Goal: Transaction & Acquisition: Purchase product/service

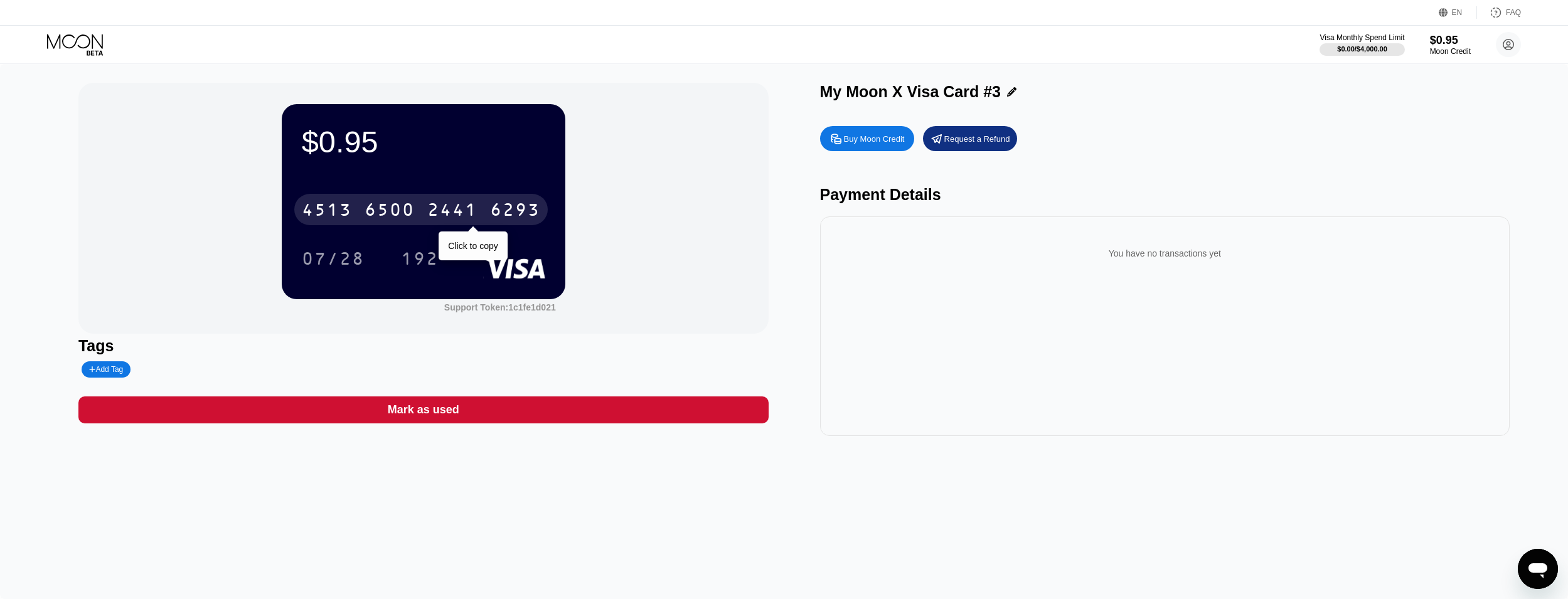
click at [442, 216] on div "2441" at bounding box center [452, 211] width 50 height 20
click at [442, 216] on div "* * * *" at bounding box center [452, 211] width 50 height 20
click at [468, 205] on div "2441" at bounding box center [452, 211] width 50 height 20
click at [433, 225] on div "* * * * * * * * * * * * 6293" at bounding box center [421, 210] width 253 height 31
click at [432, 225] on div "4513 6500 2441 6293" at bounding box center [421, 210] width 253 height 31
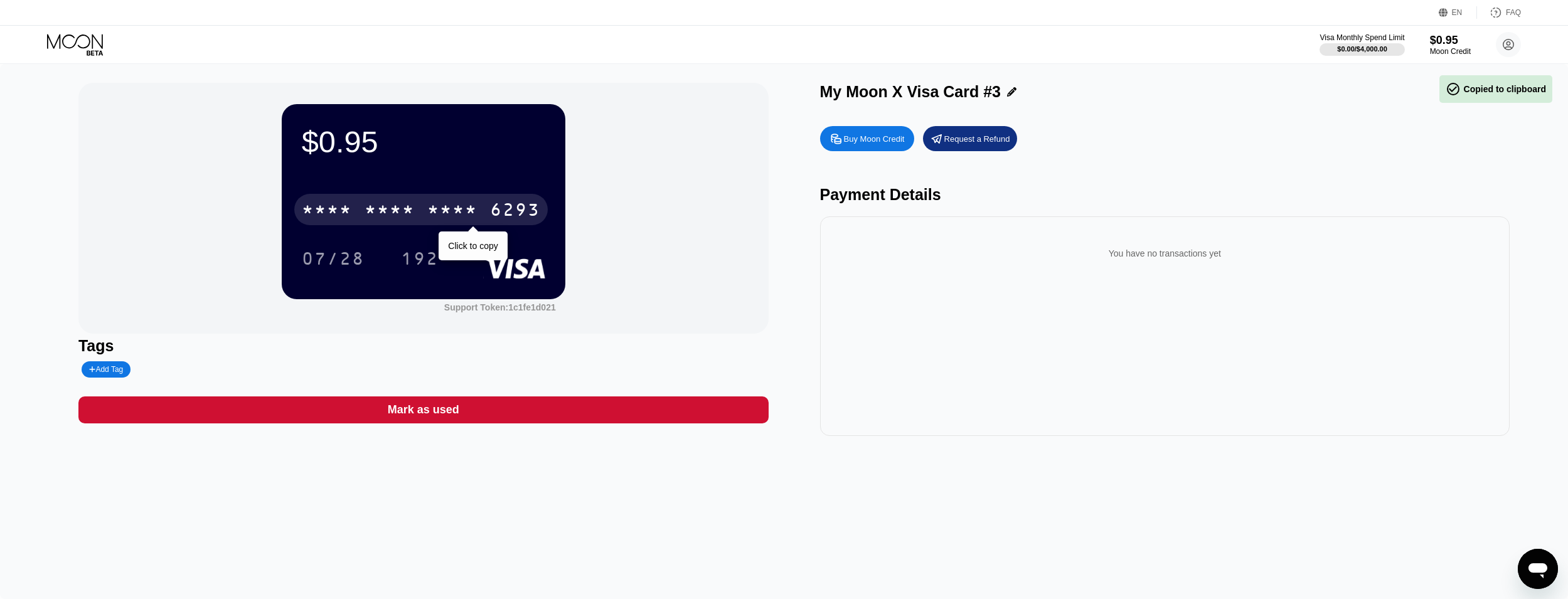
click at [432, 225] on div "* * * * * * * * * * * * 6293" at bounding box center [421, 210] width 253 height 31
click at [455, 215] on div "2441" at bounding box center [452, 211] width 50 height 20
click at [455, 215] on div "* * * *" at bounding box center [452, 211] width 50 height 20
click at [512, 216] on div "6293" at bounding box center [515, 211] width 50 height 20
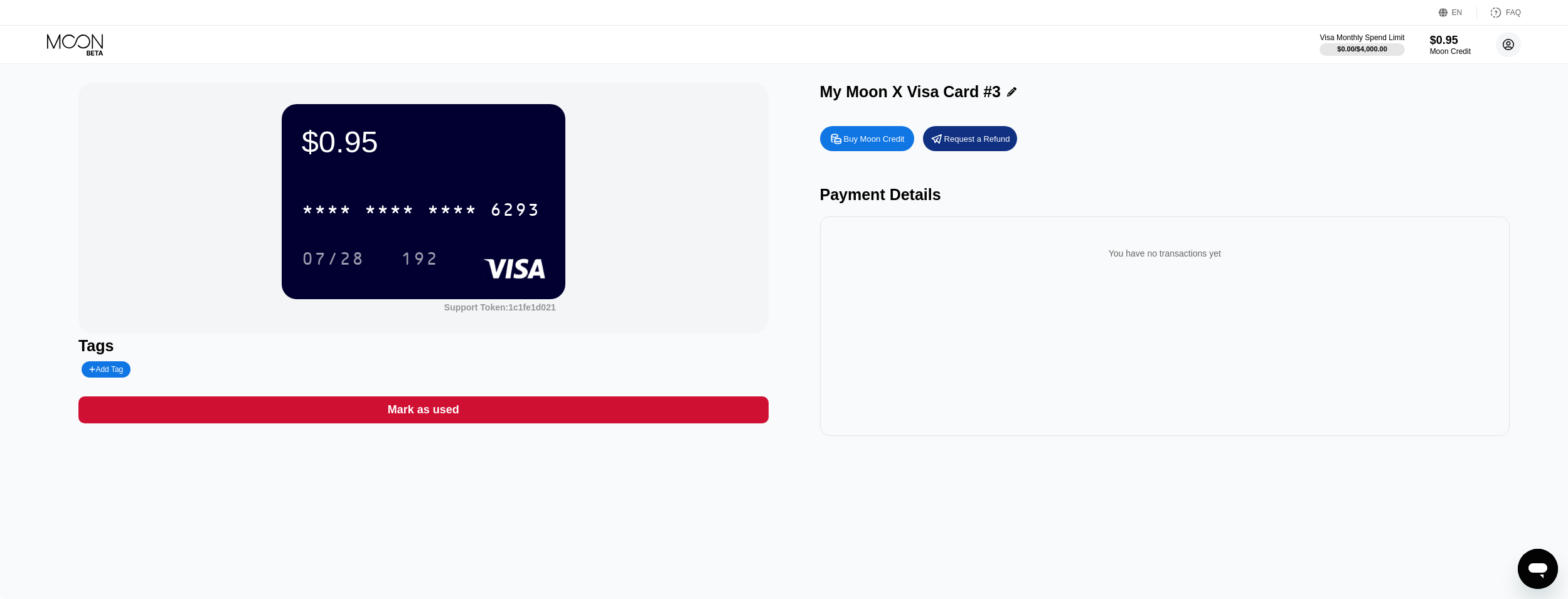
click at [1505, 50] on circle at bounding box center [1508, 44] width 25 height 25
click at [1428, 280] on div "pgt0ycdyu5@xkxkud.com  Home Settings Support Careers About Us Log out Privacy …" at bounding box center [1452, 193] width 157 height 267
click at [1429, 277] on div "Log out" at bounding box center [1428, 280] width 29 height 10
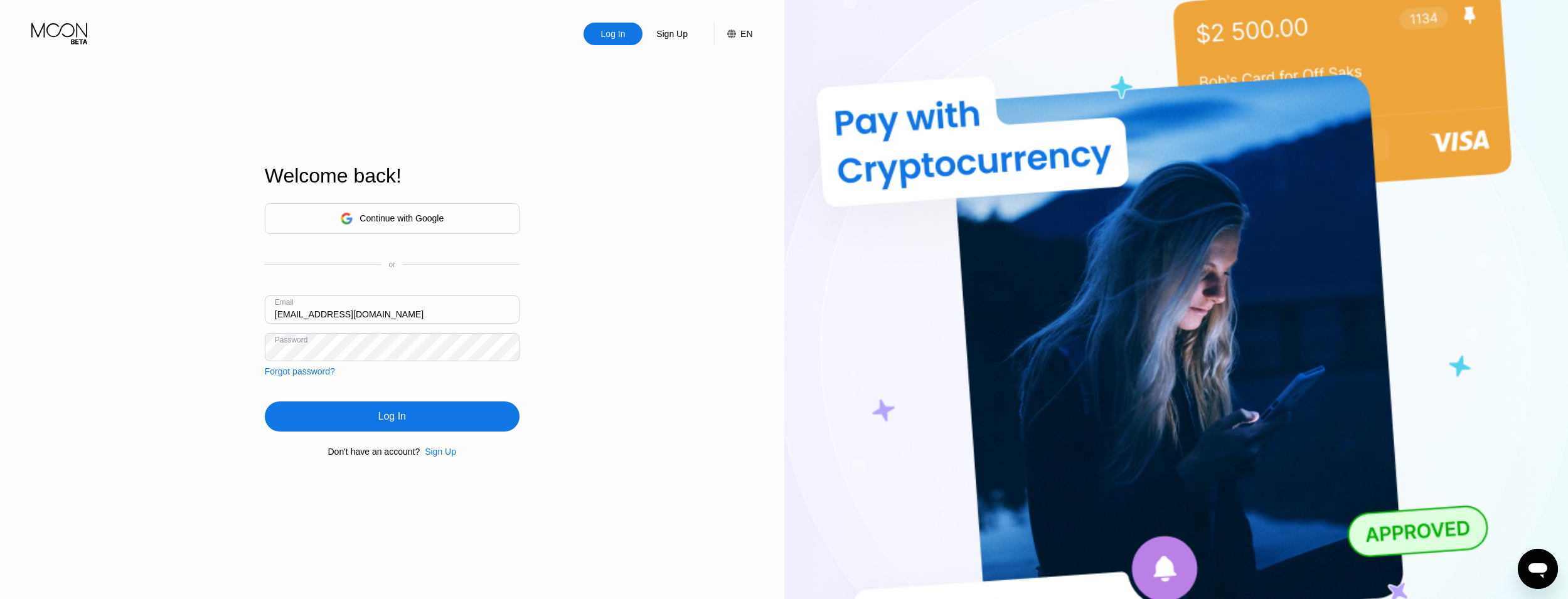
click at [669, 48] on div "Log In Sign Up EN Language Select an item Save Welcome back! Continue with Goog…" at bounding box center [392, 330] width 784 height 660
click at [669, 29] on div "Sign Up" at bounding box center [672, 33] width 34 height 12
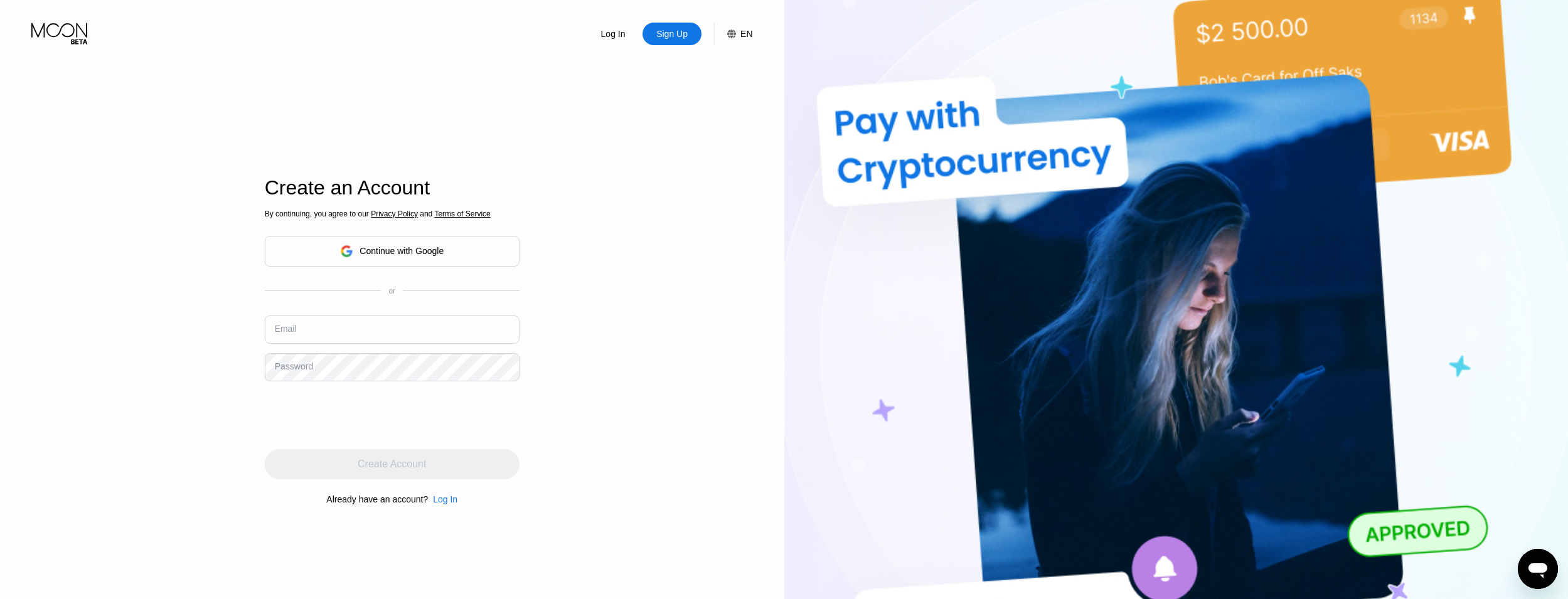
click at [368, 335] on input "text" at bounding box center [392, 329] width 255 height 28
paste input "[EMAIL_ADDRESS][DOMAIN_NAME]"
type input "[EMAIL_ADDRESS][DOMAIN_NAME]"
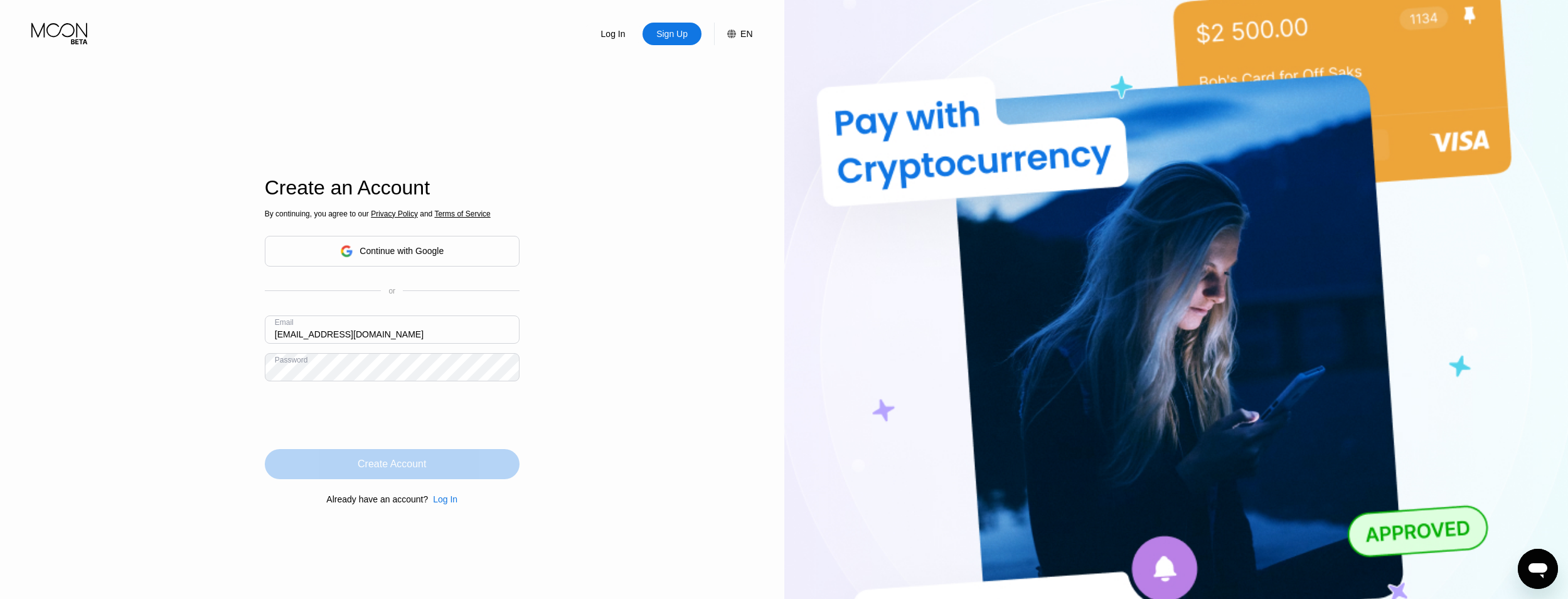
click at [387, 467] on div "Create Account" at bounding box center [392, 464] width 69 height 12
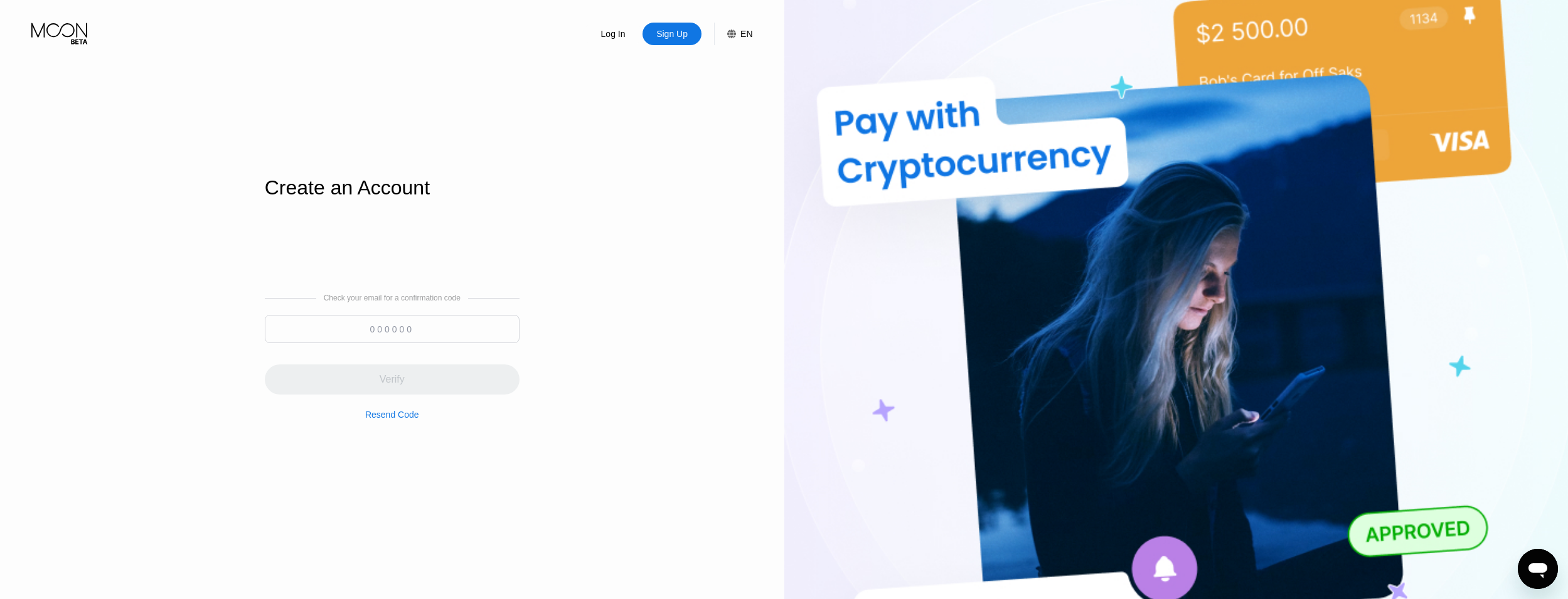
click at [321, 327] on input at bounding box center [392, 329] width 255 height 28
type input "792161"
click at [445, 367] on div "Verify" at bounding box center [392, 380] width 255 height 30
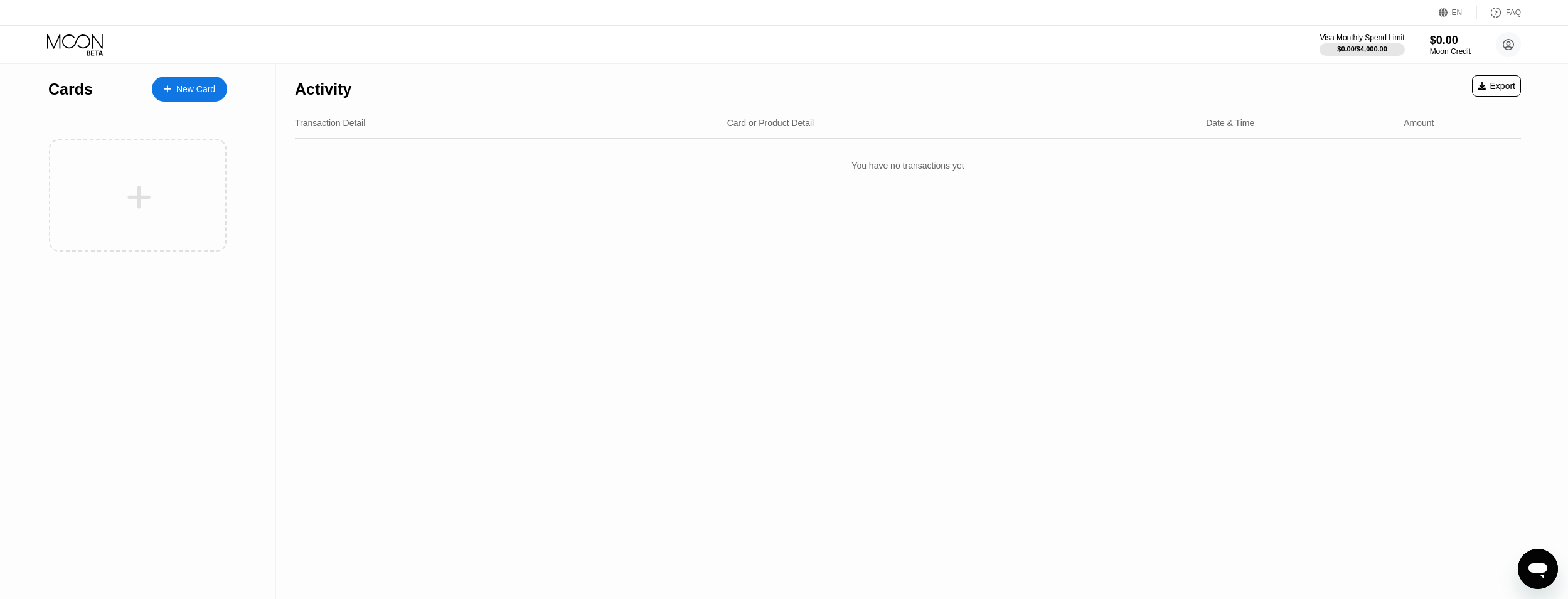
click at [199, 95] on div "New Card" at bounding box center [189, 89] width 75 height 25
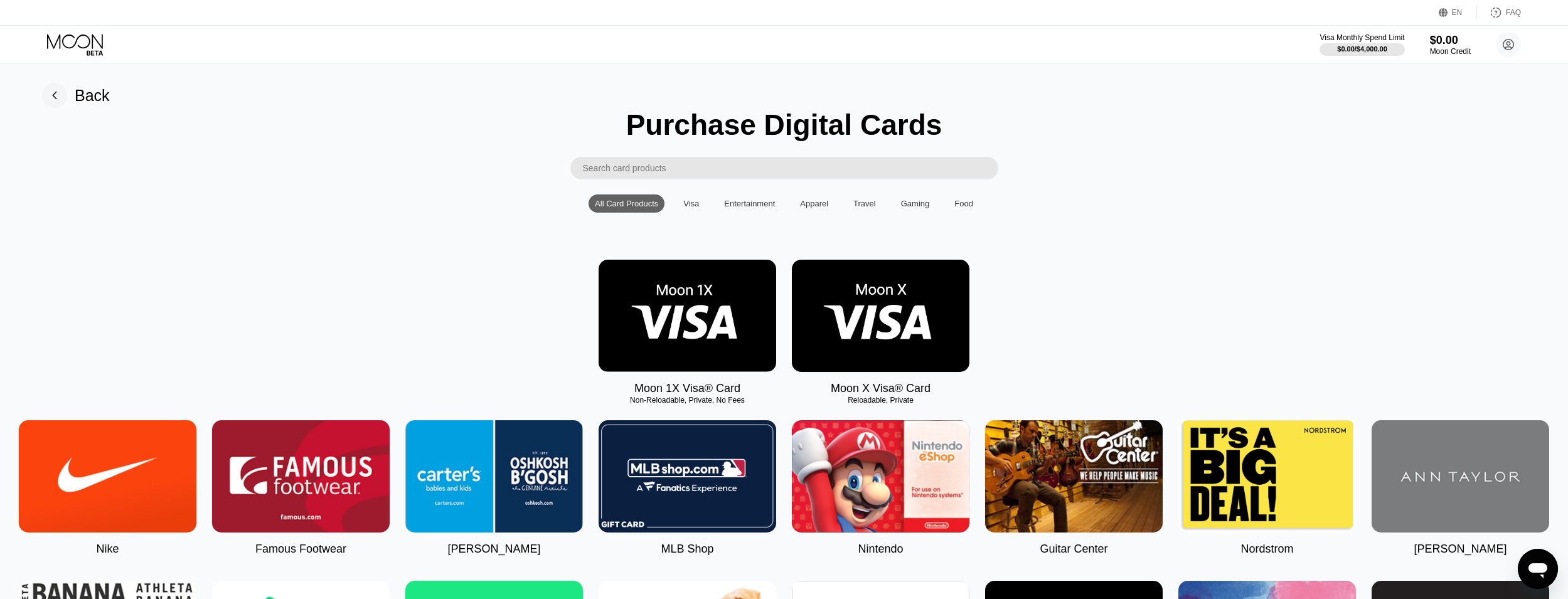
click at [861, 302] on img at bounding box center [880, 316] width 178 height 112
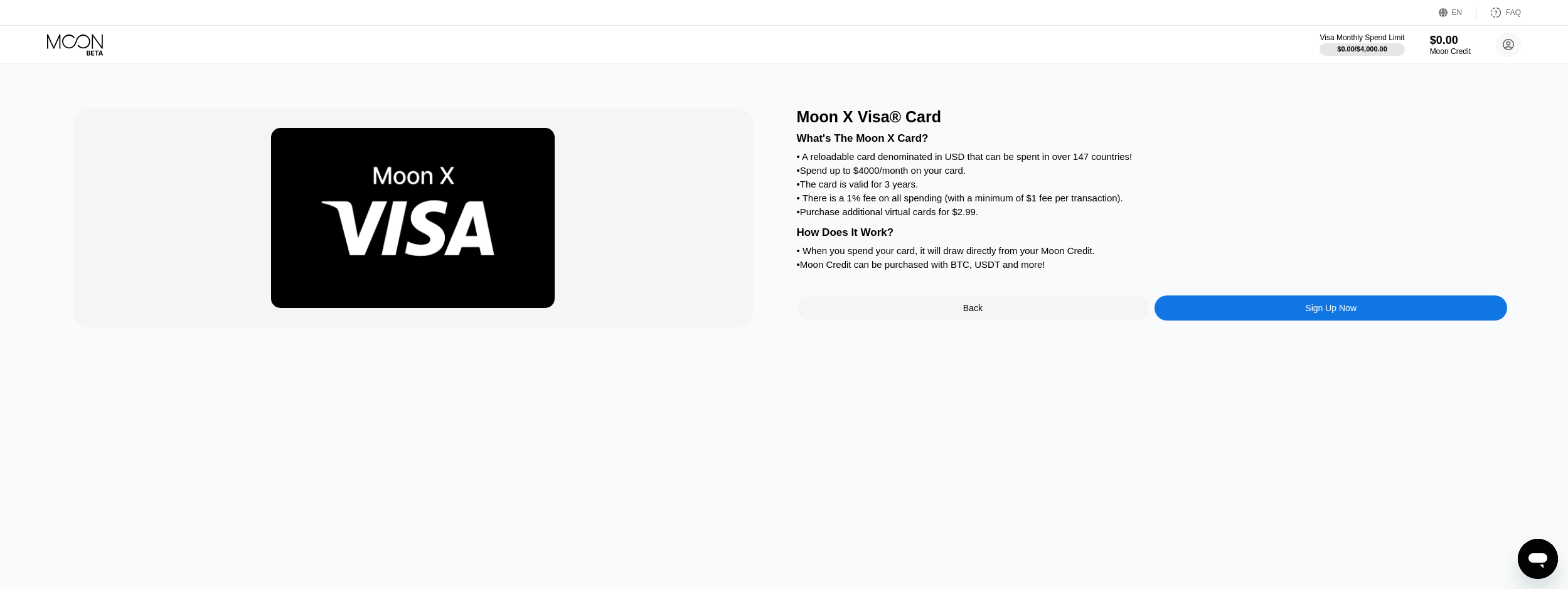
click at [895, 321] on div "Back" at bounding box center [973, 308] width 353 height 25
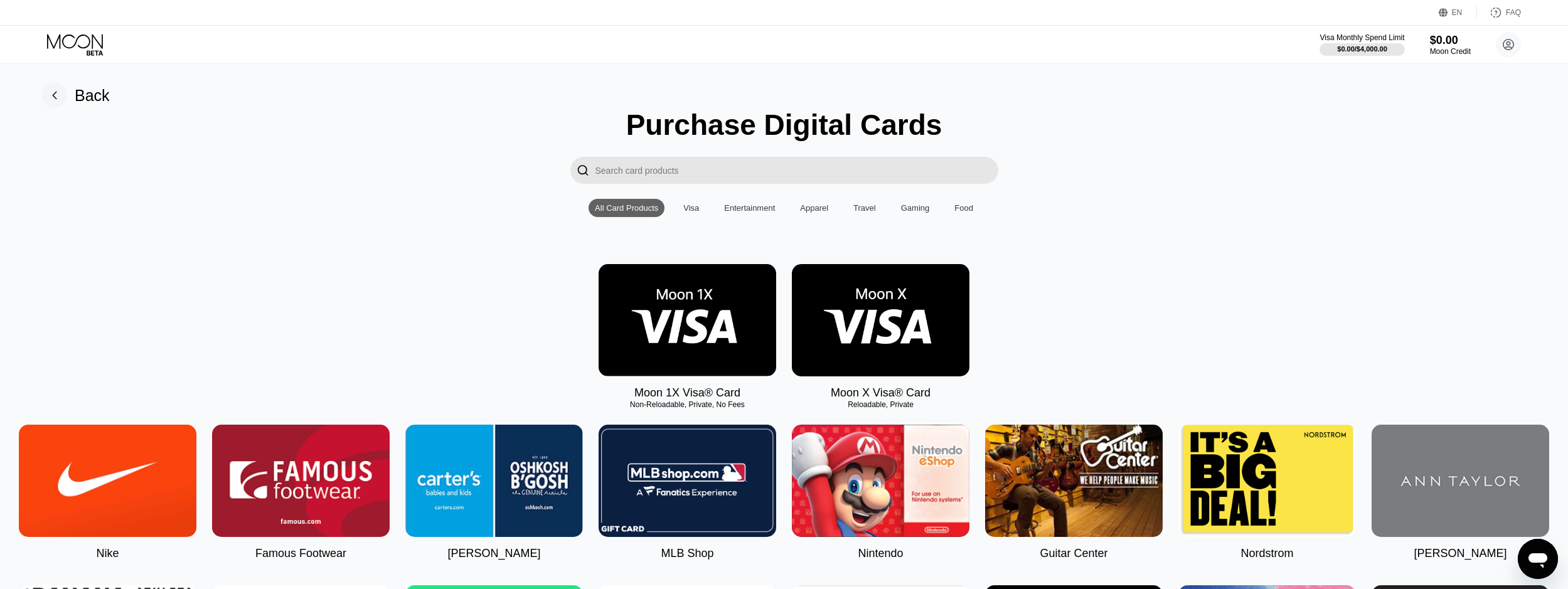
click at [882, 343] on img at bounding box center [880, 320] width 178 height 112
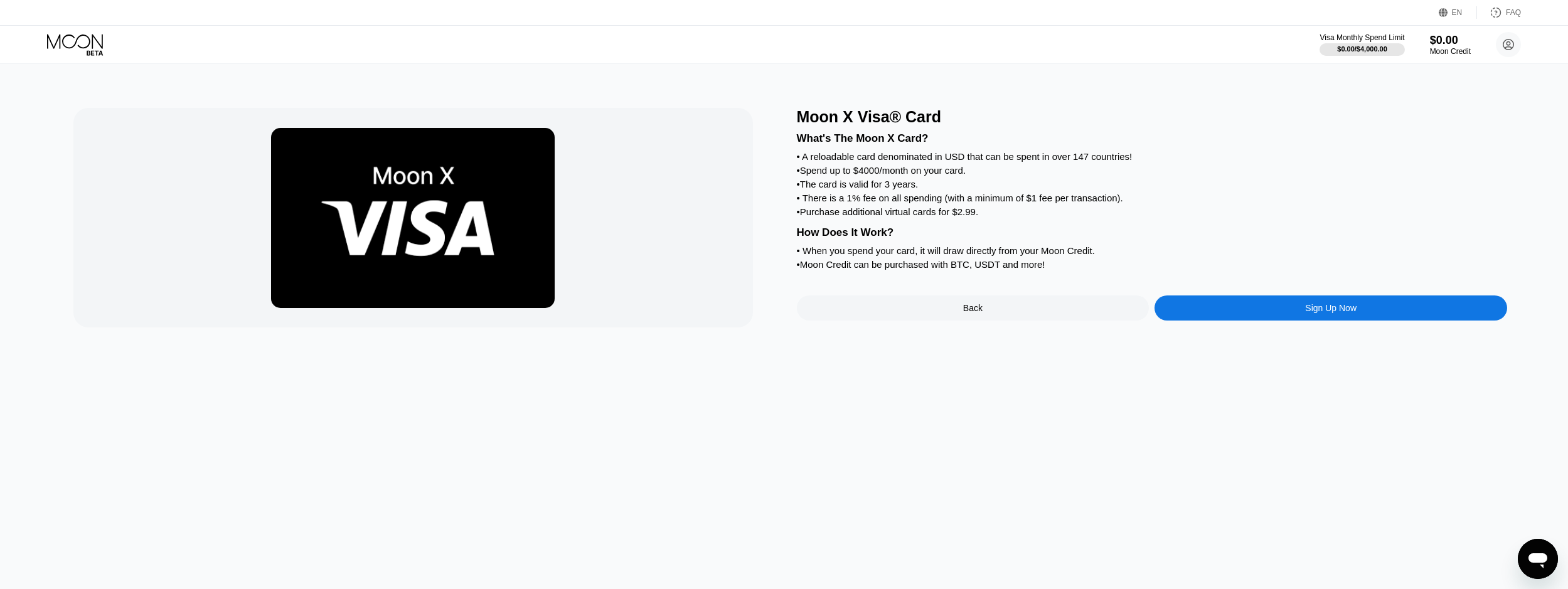
click at [1291, 321] on div "Sign Up Now" at bounding box center [1331, 308] width 353 height 25
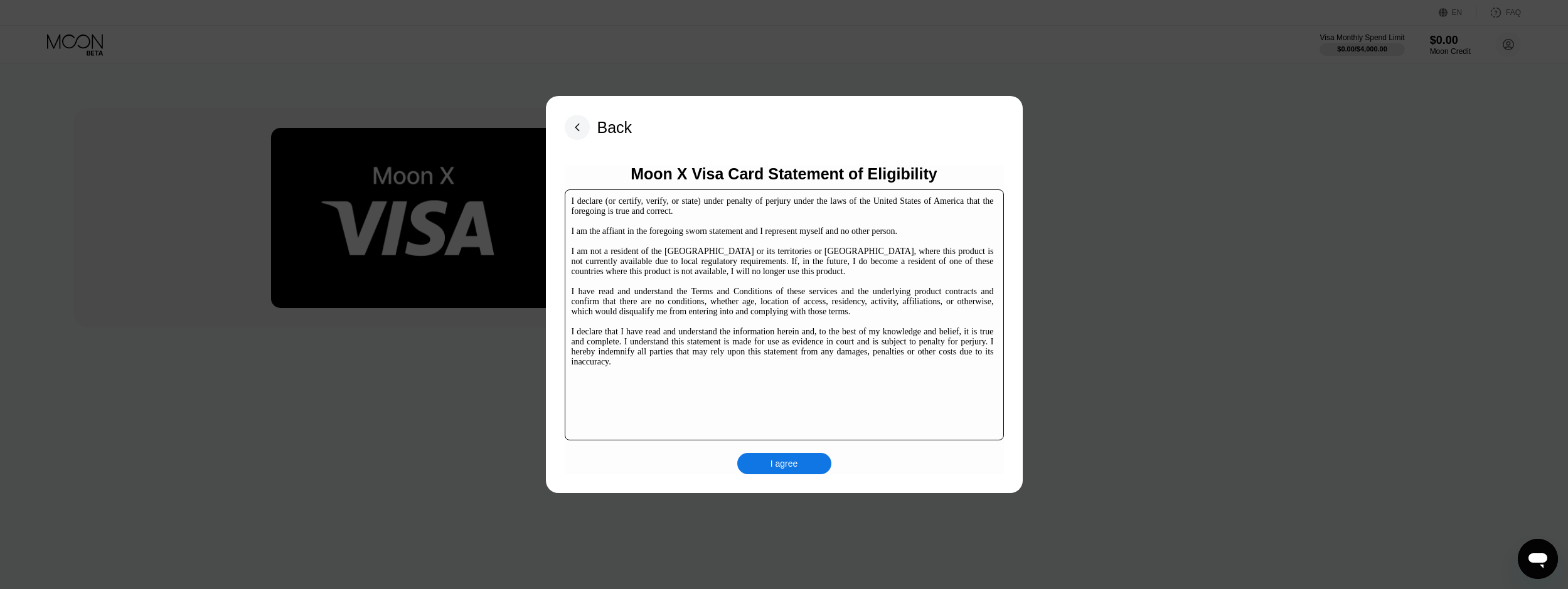
click at [757, 458] on div "I agree" at bounding box center [784, 464] width 94 height 22
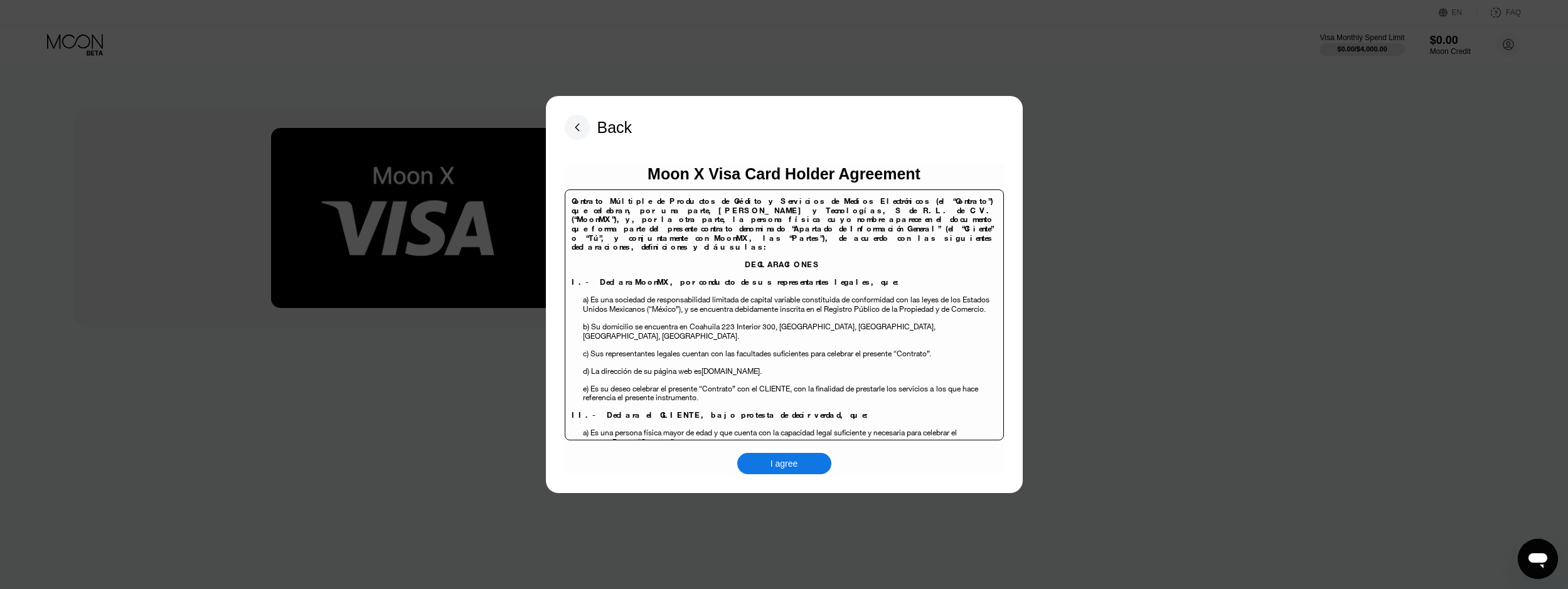
click at [792, 464] on div "I agree" at bounding box center [784, 463] width 27 height 11
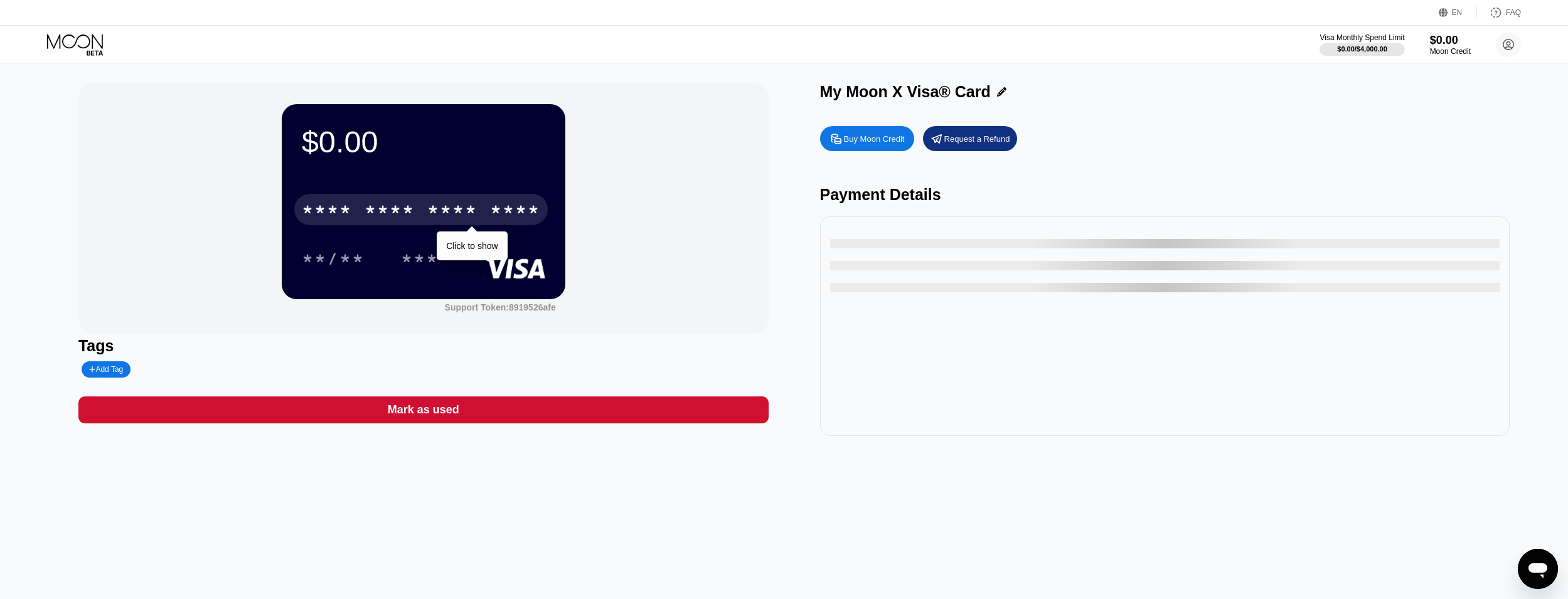
click at [348, 215] on div "* * * *" at bounding box center [327, 211] width 50 height 20
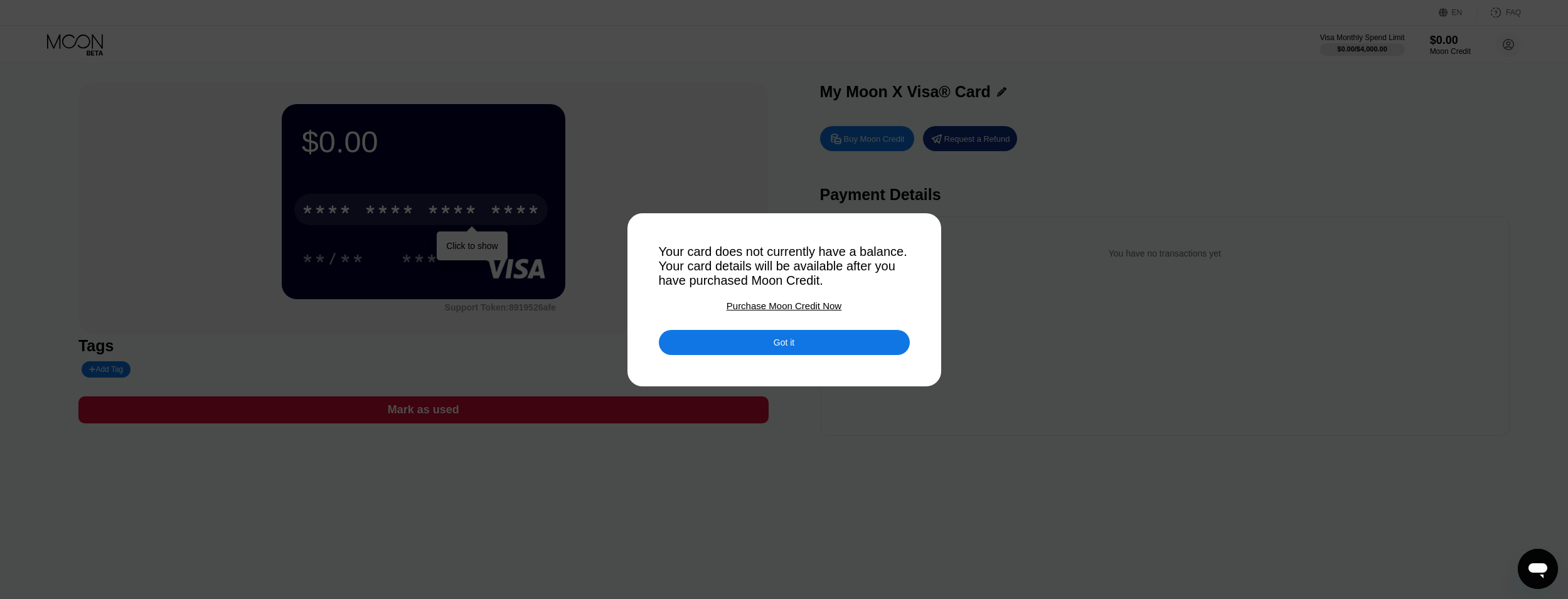
click at [790, 311] on div "Purchase Moon Credit Now" at bounding box center [784, 306] width 115 height 10
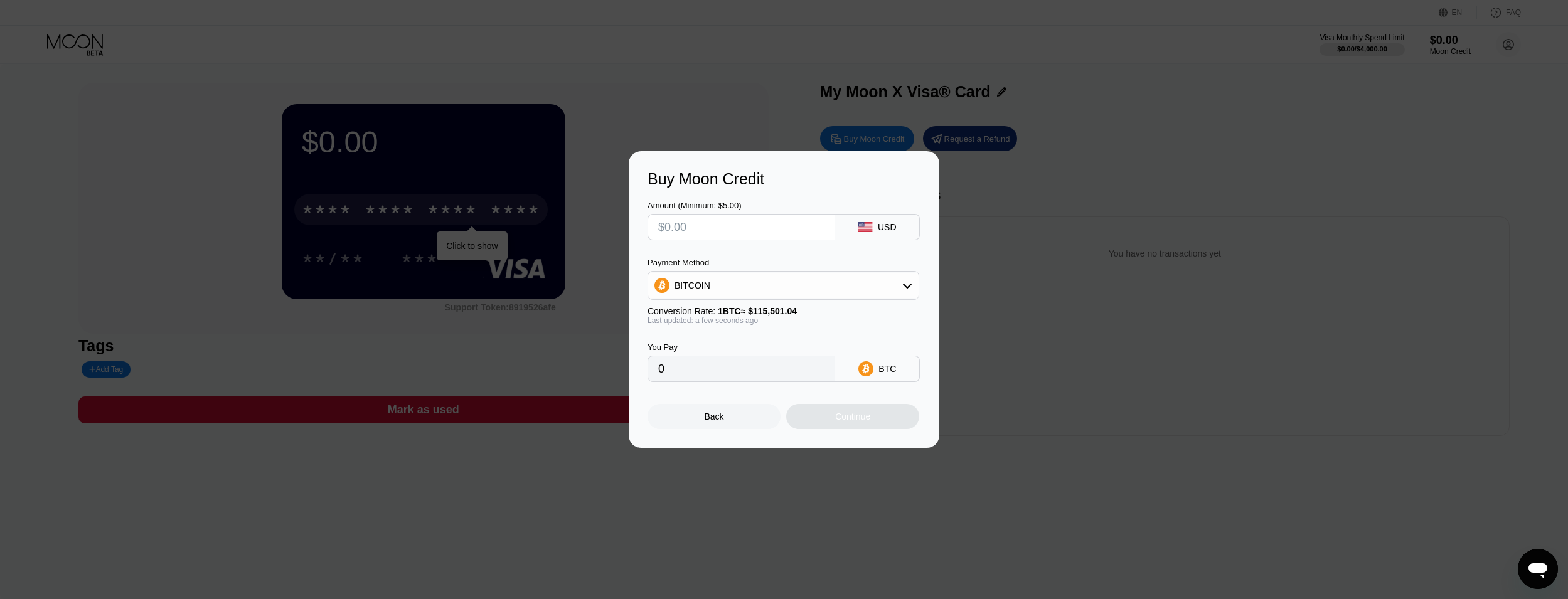
click at [739, 223] on input "text" at bounding box center [741, 227] width 167 height 25
type input "$6"
type input "0.00005195"
type input "$6"
click at [888, 287] on div "BITCOIN" at bounding box center [783, 285] width 270 height 25
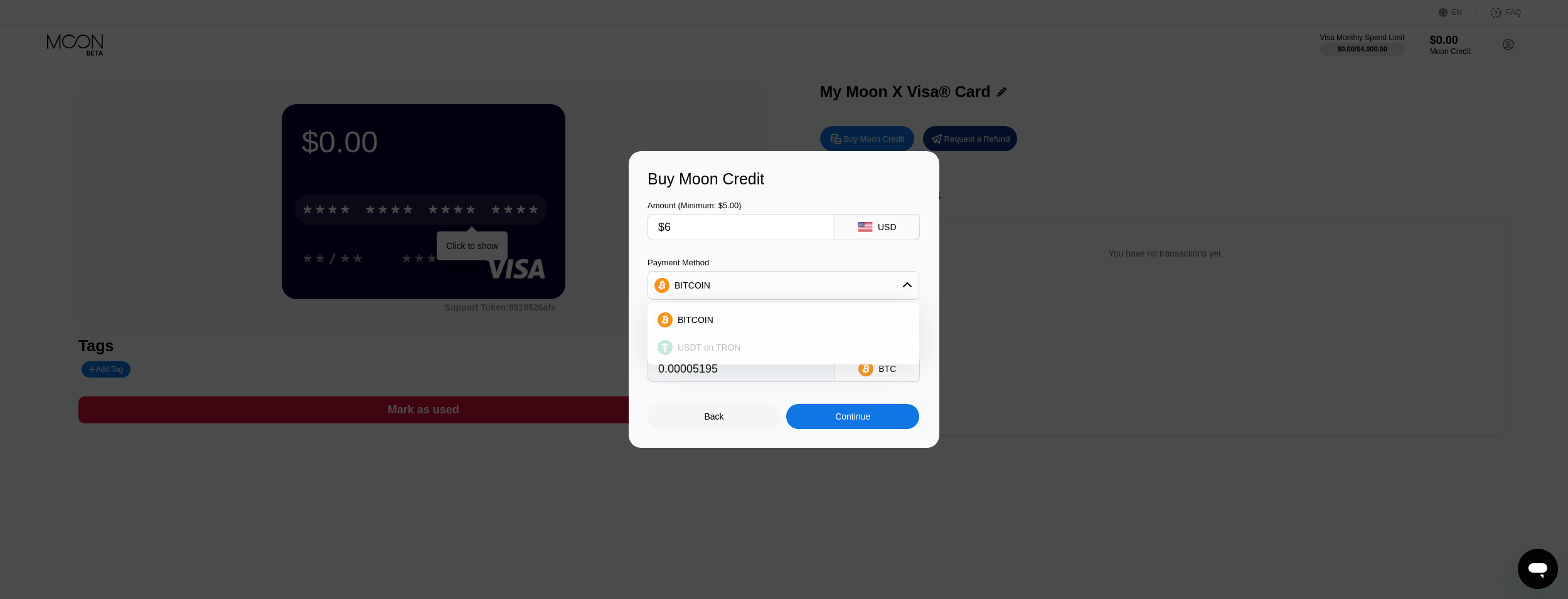
click at [731, 346] on span "USDT on TRON" at bounding box center [709, 348] width 63 height 10
type input "6.06"
click at [865, 410] on div "Continue" at bounding box center [853, 417] width 133 height 25
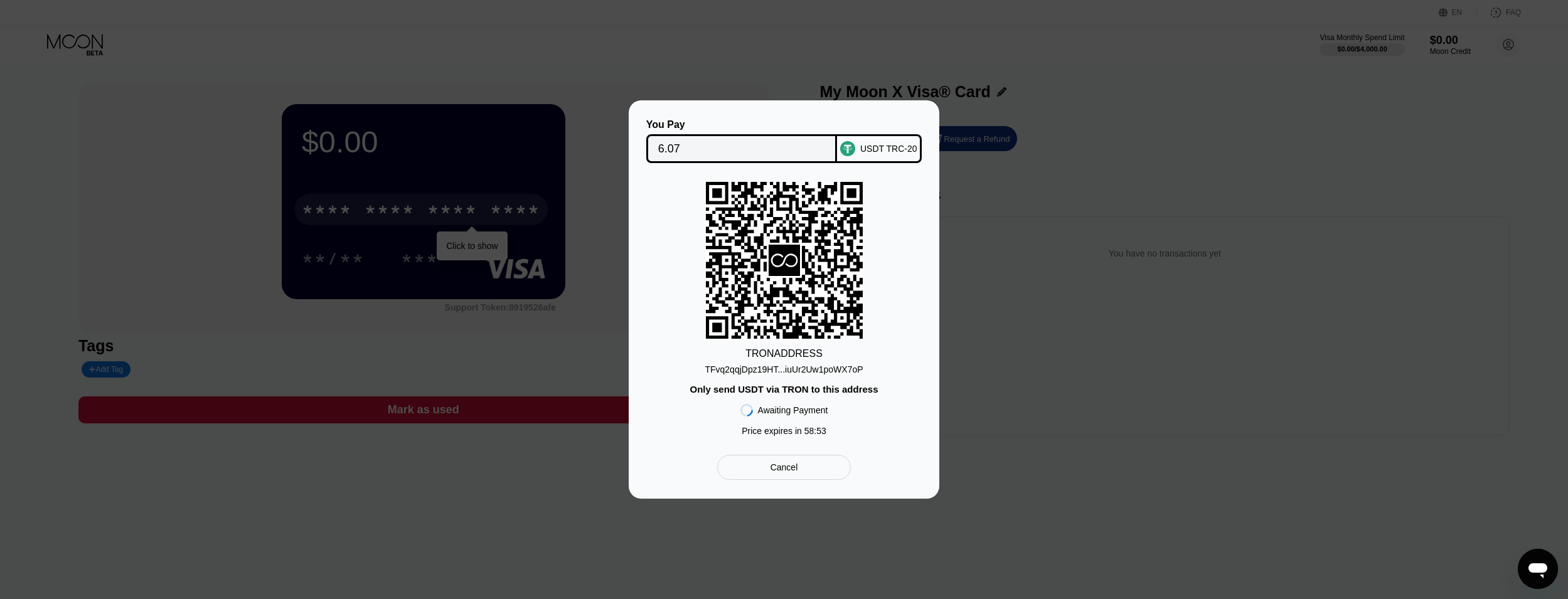
click at [855, 374] on div "TFvq2qqjDpz19HT...iuUr2Uw1poWX7oP" at bounding box center [784, 369] width 158 height 10
click at [754, 368] on div "TFvq2qqjDpz19HT...iuUr2Uw1poWX7oP" at bounding box center [784, 369] width 158 height 10
click at [814, 369] on div "TFvq2qqjDpz19HT...iuUr2Uw1poWX7oP" at bounding box center [784, 369] width 158 height 10
click at [781, 366] on div "TFvq2qqjDpz19HT...iuUr2Uw1poWX7oP" at bounding box center [784, 369] width 158 height 10
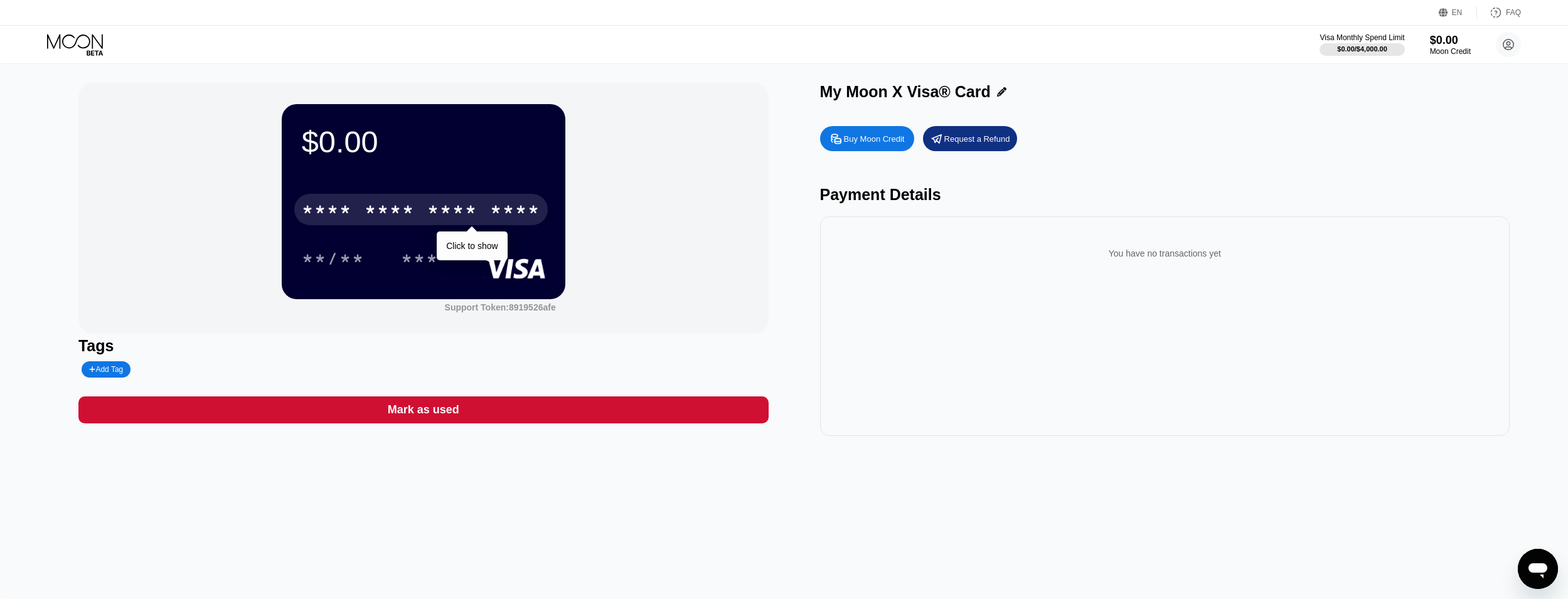
click at [424, 202] on div "* * * * * * * * * * * * ****" at bounding box center [421, 210] width 253 height 31
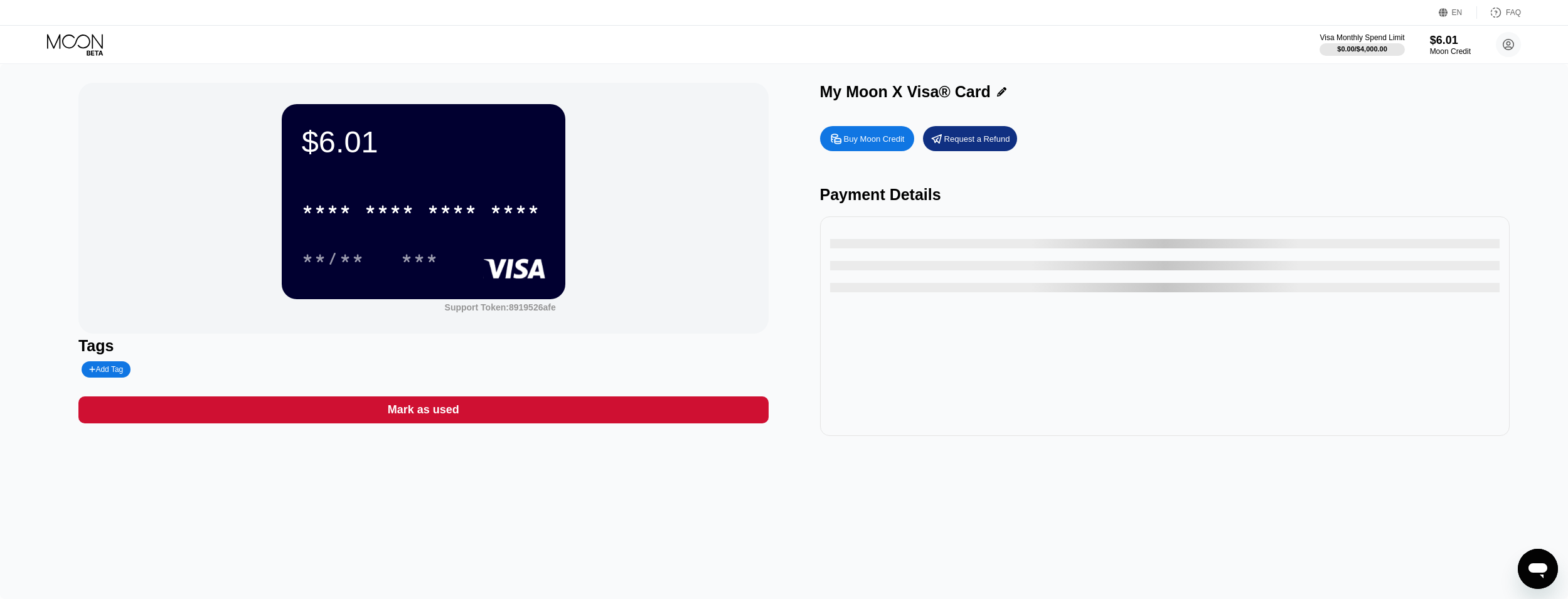
click at [305, 206] on div "* * * *" at bounding box center [327, 211] width 50 height 20
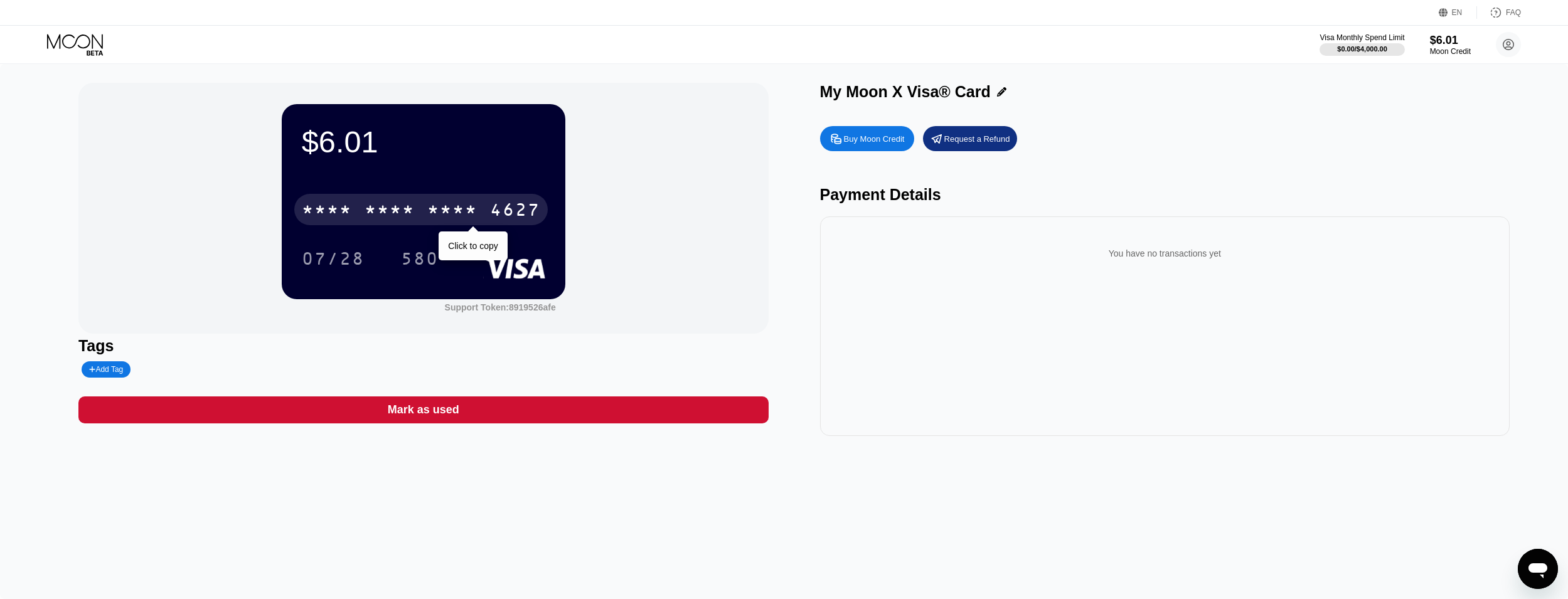
click at [511, 210] on div "4627" at bounding box center [515, 211] width 50 height 20
click at [471, 210] on div "2039" at bounding box center [452, 211] width 50 height 20
click at [471, 210] on div "* * * *" at bounding box center [452, 211] width 50 height 20
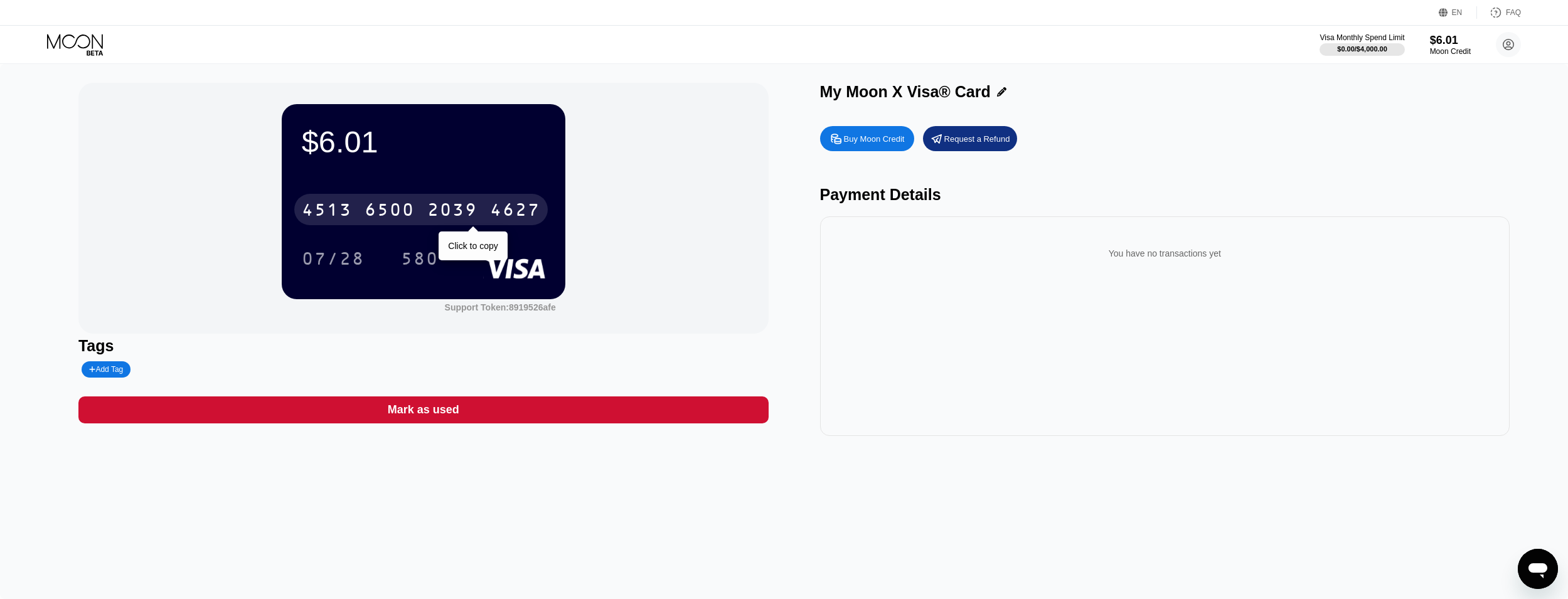
click at [468, 201] on div "4513 6500 2039 4627" at bounding box center [421, 210] width 253 height 31
click at [468, 201] on div "* * * * * * * * * * * * 4627" at bounding box center [421, 210] width 253 height 31
click at [468, 210] on div "2039" at bounding box center [452, 211] width 50 height 20
click at [468, 210] on div "* * * *" at bounding box center [452, 211] width 50 height 20
click at [453, 231] on div "4513 6500 2039 4627 07/28 580" at bounding box center [423, 221] width 244 height 74
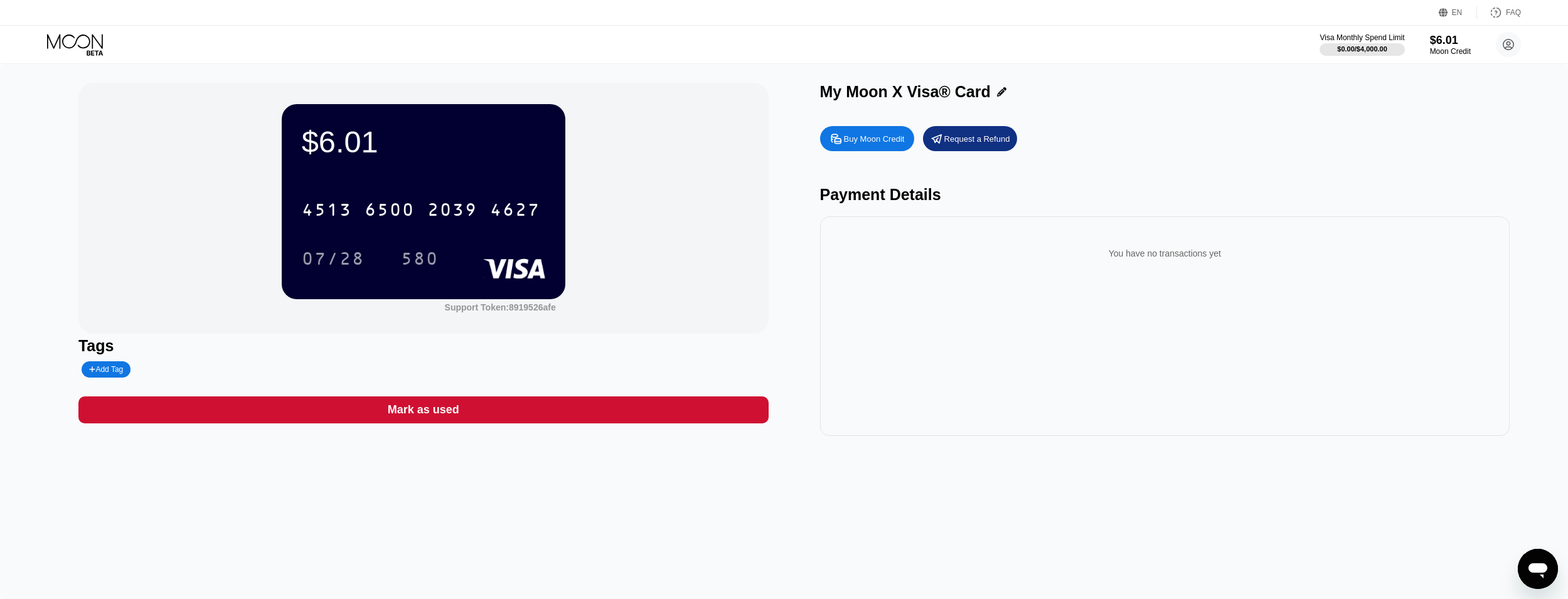
click at [453, 227] on div "4513 6500 2039 4627" at bounding box center [423, 205] width 244 height 42
click at [448, 218] on div "2039" at bounding box center [452, 211] width 50 height 20
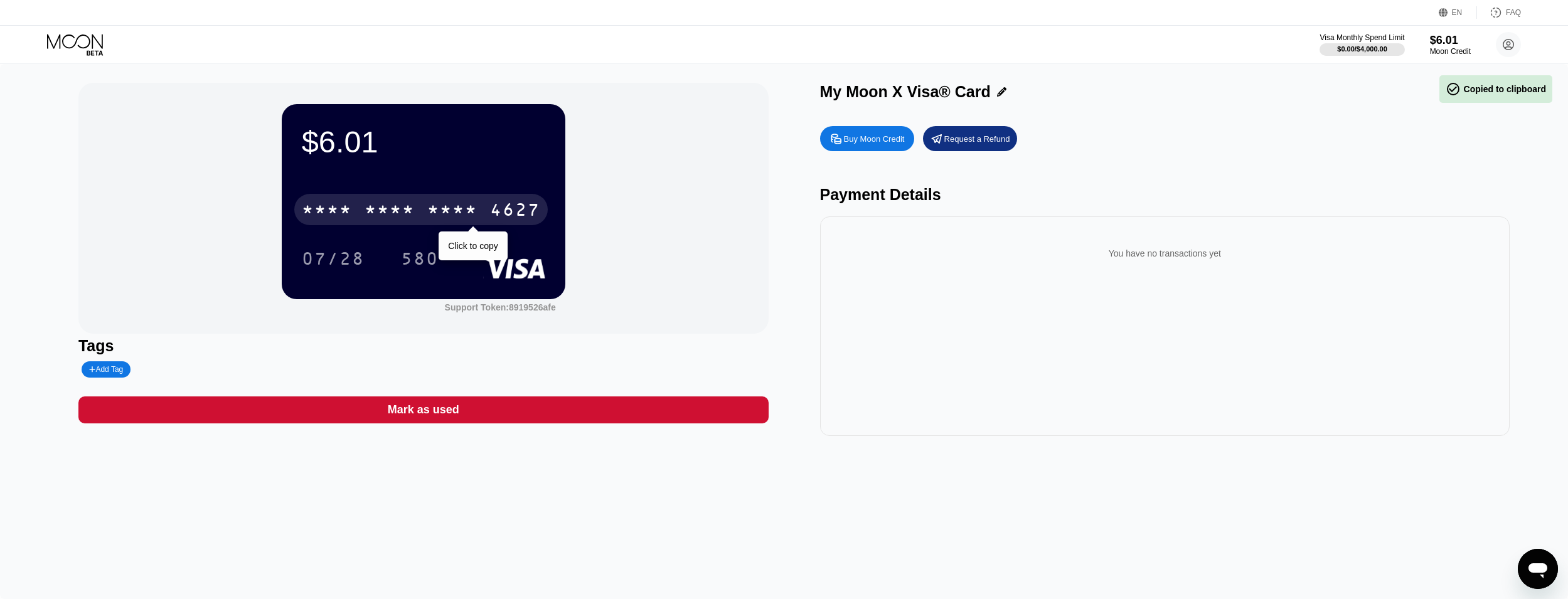
click at [445, 218] on div "* * * *" at bounding box center [452, 211] width 50 height 20
click at [435, 225] on div "4513 6500 2039 4627" at bounding box center [421, 210] width 253 height 31
click at [458, 217] on div "* * * *" at bounding box center [452, 211] width 50 height 20
click at [458, 217] on div "2039" at bounding box center [452, 211] width 50 height 20
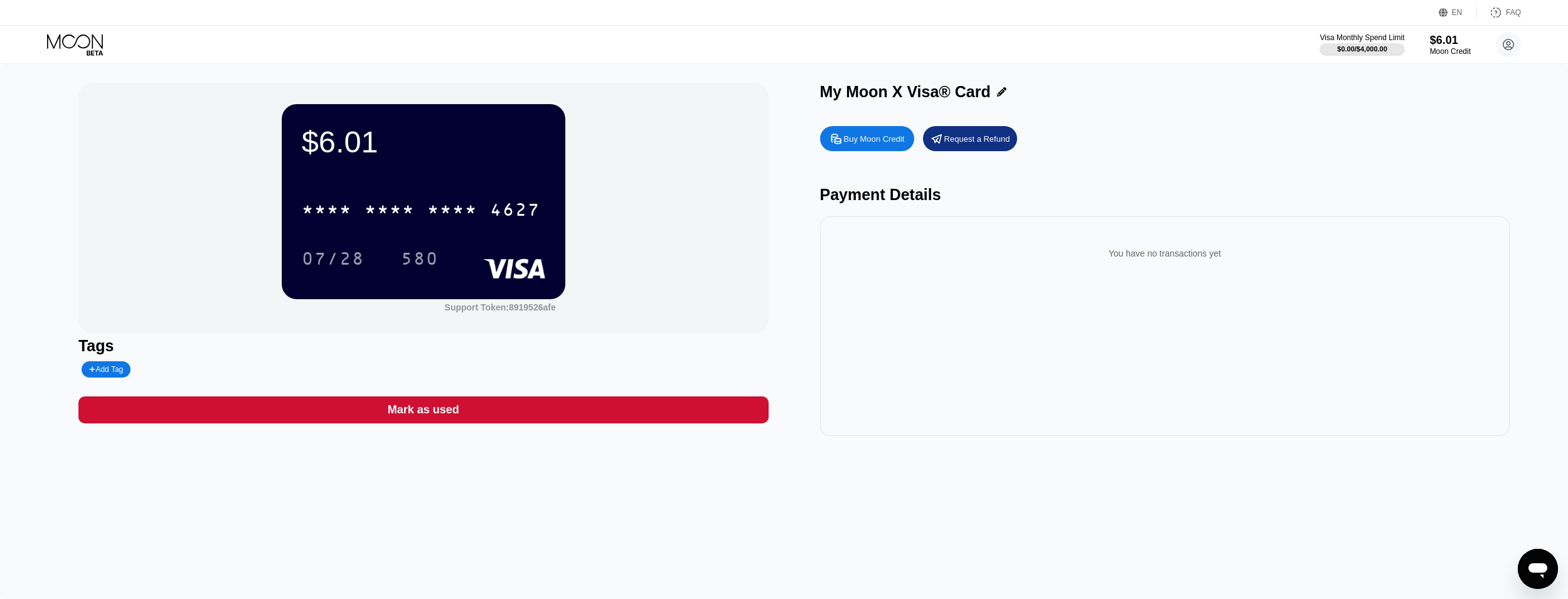
click at [455, 234] on div "* * * * * * * * * * * * 4627 07/28 580" at bounding box center [423, 221] width 244 height 74
click at [455, 233] on div "* * * * * * * * * * * * 4627 07/28 580" at bounding box center [423, 221] width 244 height 74
click at [460, 215] on div "* * * *" at bounding box center [452, 211] width 50 height 20
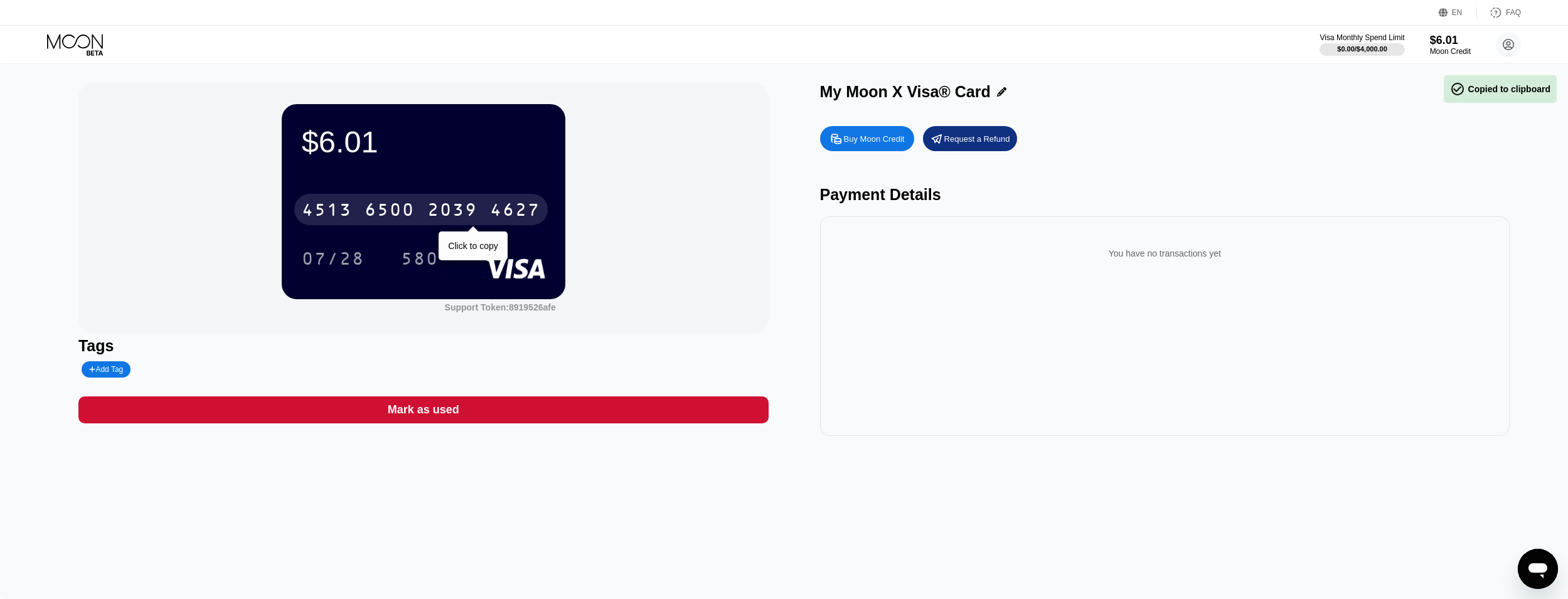
click at [460, 214] on div "2039" at bounding box center [452, 211] width 50 height 20
click at [460, 214] on div "* * * *" at bounding box center [452, 211] width 50 height 20
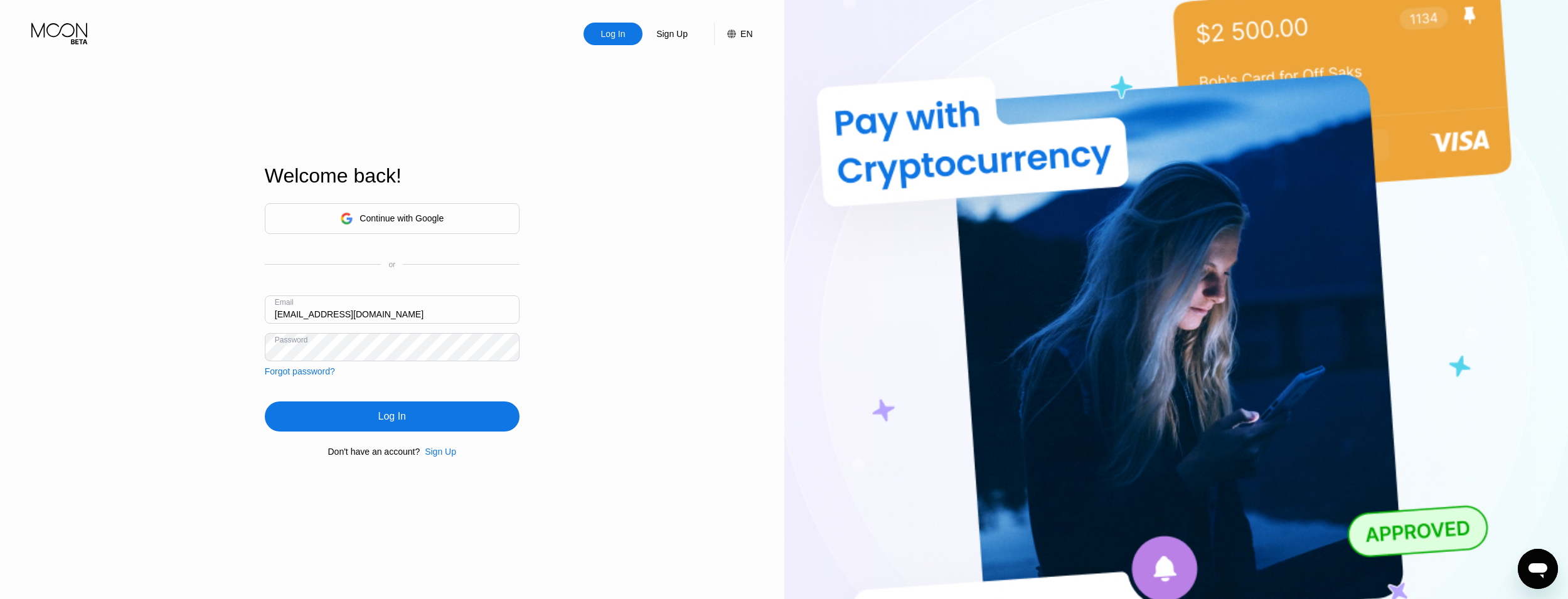
click at [415, 299] on input "[EMAIL_ADDRESS][DOMAIN_NAME]" at bounding box center [392, 309] width 255 height 28
click at [415, 299] on input "tx0ogkzwze@jkotypc.com" at bounding box center [392, 309] width 255 height 28
paste input "c16xhmiadu@bltiwd"
type input "[EMAIL_ADDRESS][DOMAIN_NAME]"
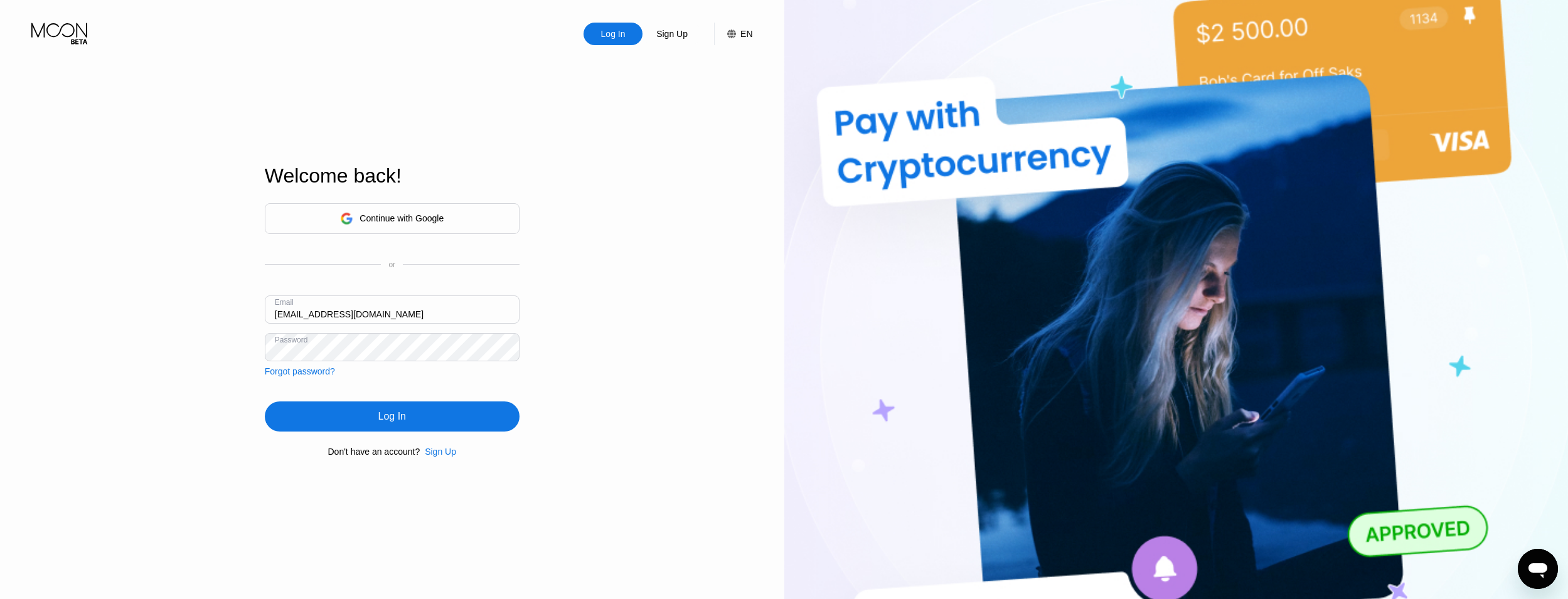
click at [552, 379] on div "Log In Sign Up EN Language Select an item Save Welcome back! Continue with Goog…" at bounding box center [392, 330] width 784 height 660
click at [423, 411] on div "Log In" at bounding box center [392, 417] width 255 height 30
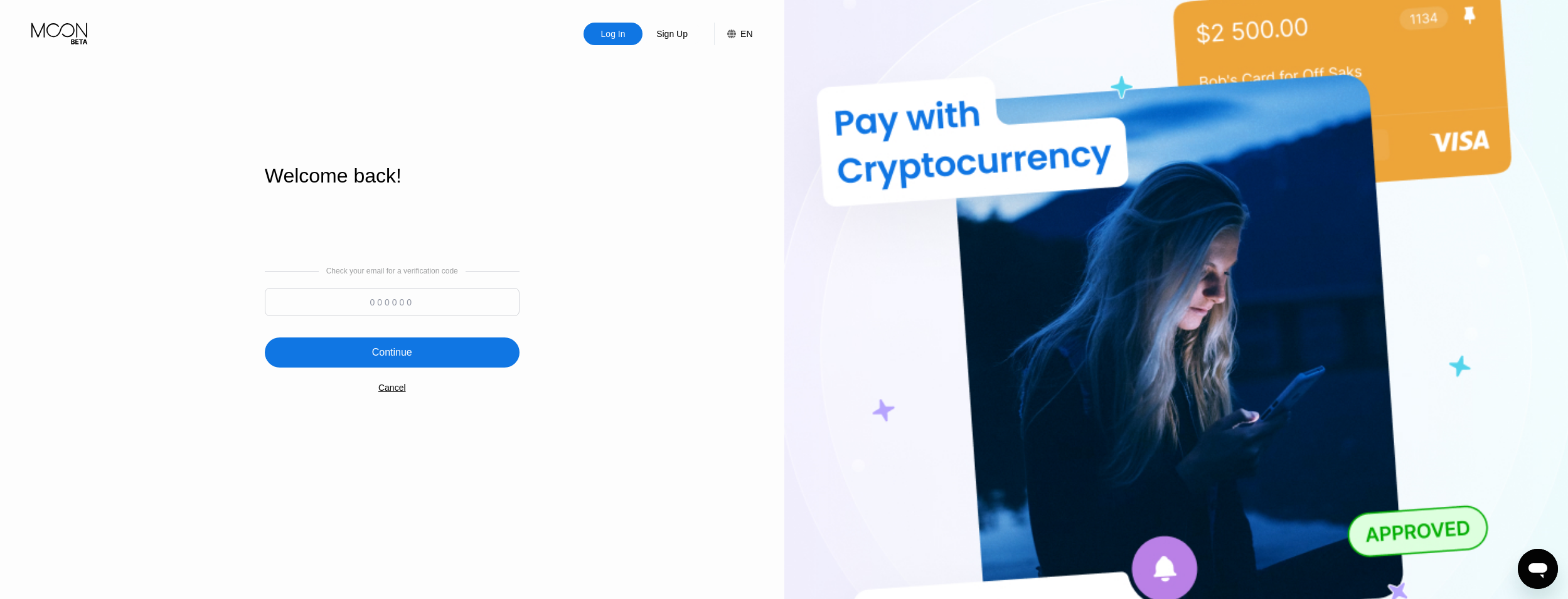
click at [483, 299] on input at bounding box center [392, 302] width 255 height 28
type input "764346"
click at [383, 364] on div "Continue" at bounding box center [392, 353] width 255 height 30
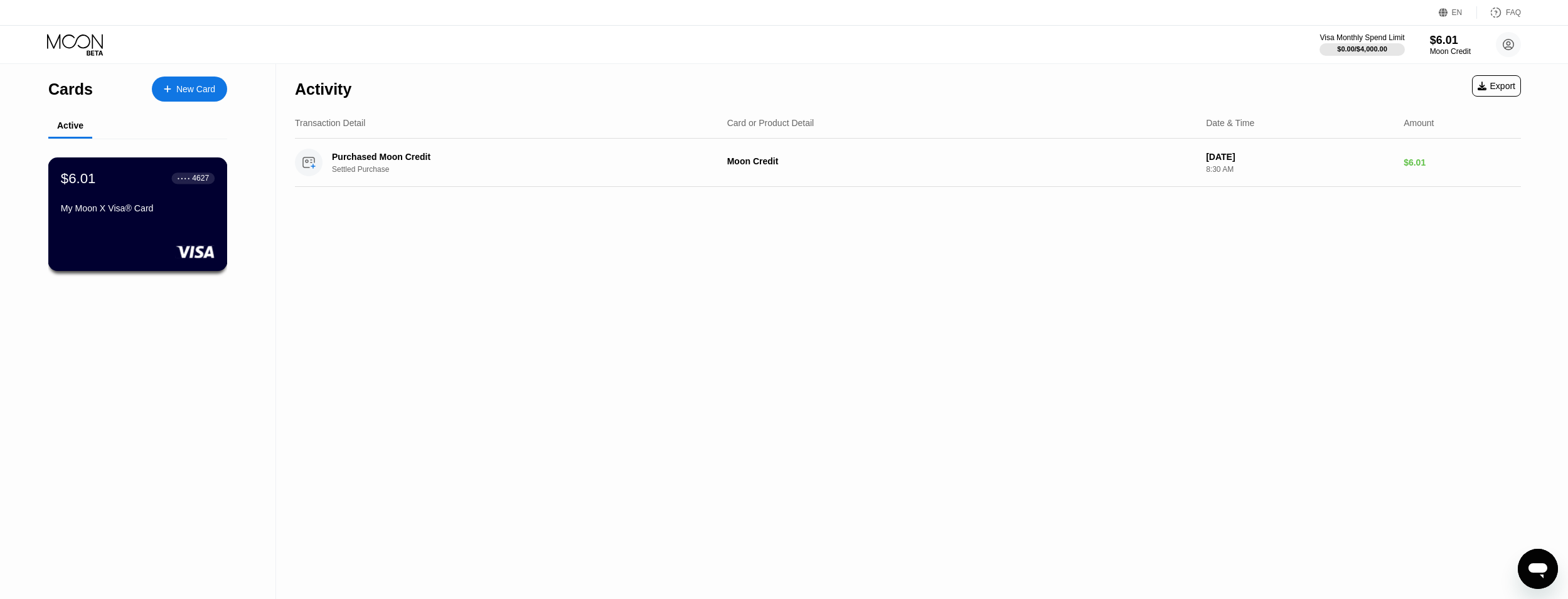
click at [182, 214] on div "My Moon X Visa® Card" at bounding box center [137, 208] width 153 height 10
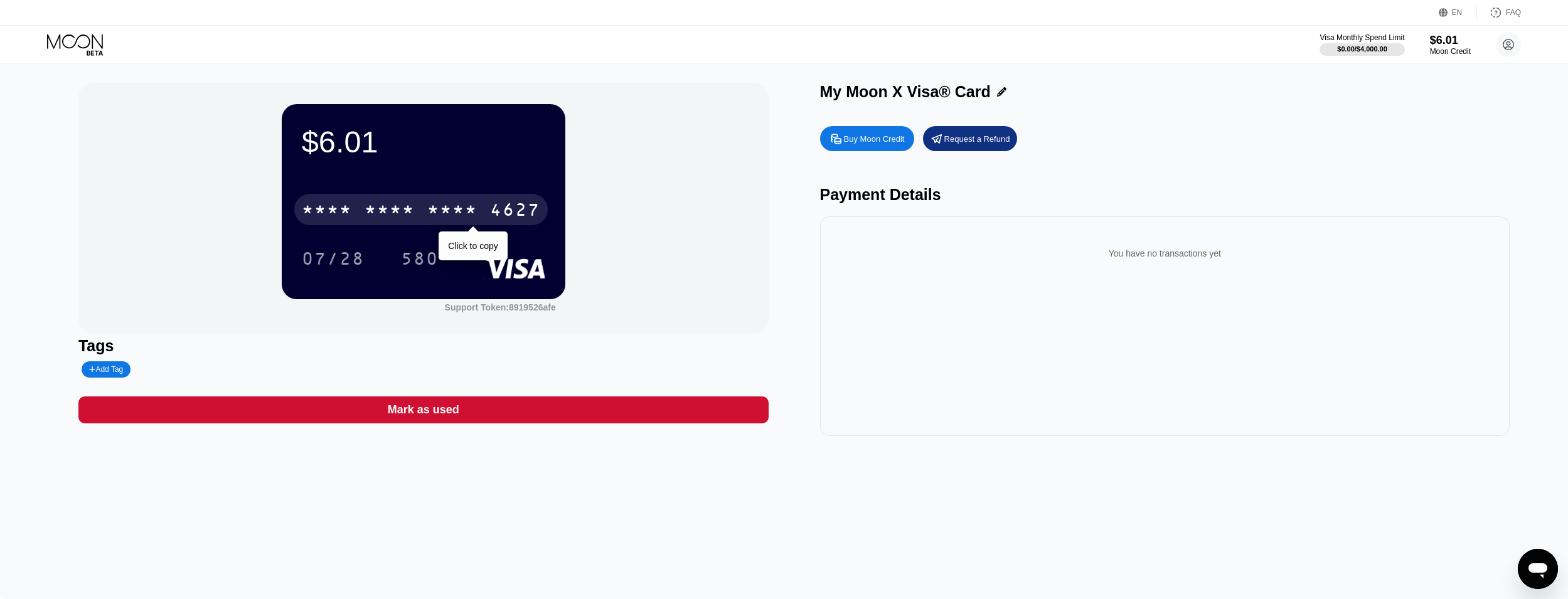
click at [515, 221] on div "4627" at bounding box center [515, 211] width 50 height 20
click at [512, 217] on div "4627" at bounding box center [515, 211] width 50 height 20
click at [455, 205] on div "2039" at bounding box center [452, 211] width 50 height 20
click at [455, 205] on div "* * * *" at bounding box center [452, 211] width 50 height 20
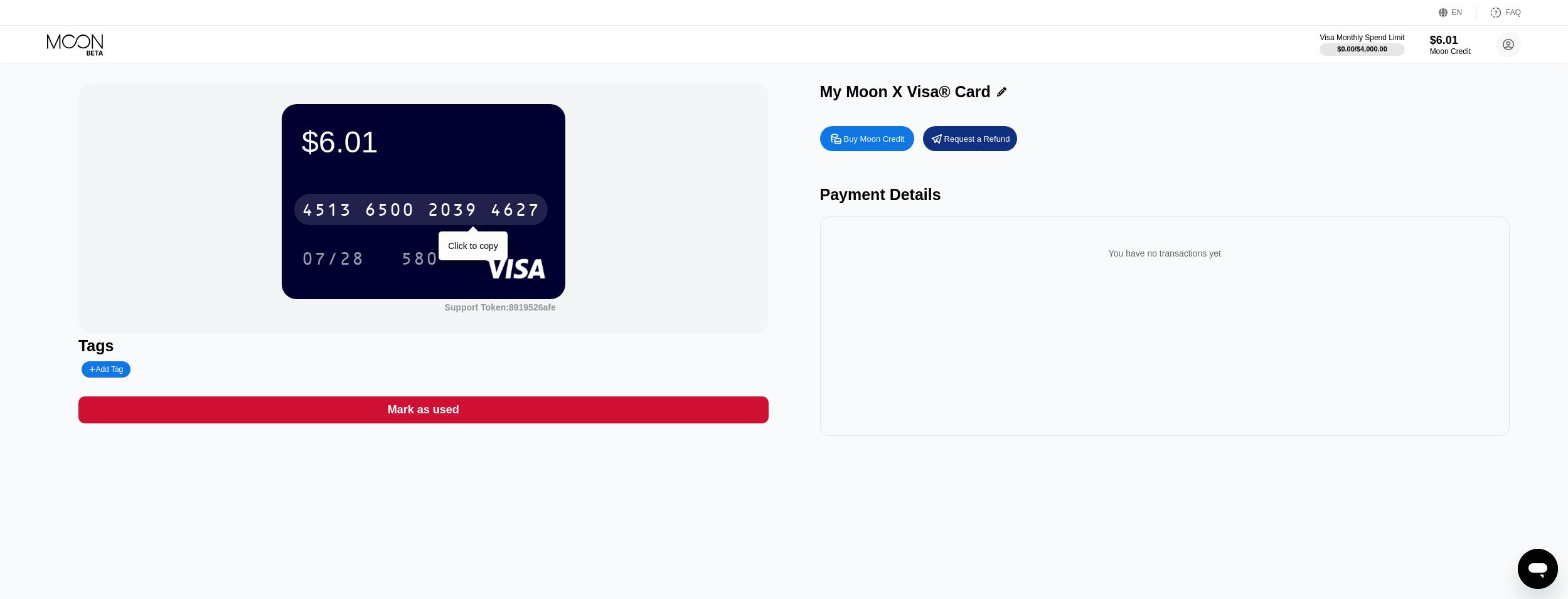
click at [430, 225] on div "4513 6500 2039 4627" at bounding box center [421, 210] width 253 height 31
click at [430, 225] on div "* * * * * * * * * * * * 4627" at bounding box center [421, 210] width 253 height 31
click at [1507, 40] on circle at bounding box center [1508, 44] width 25 height 25
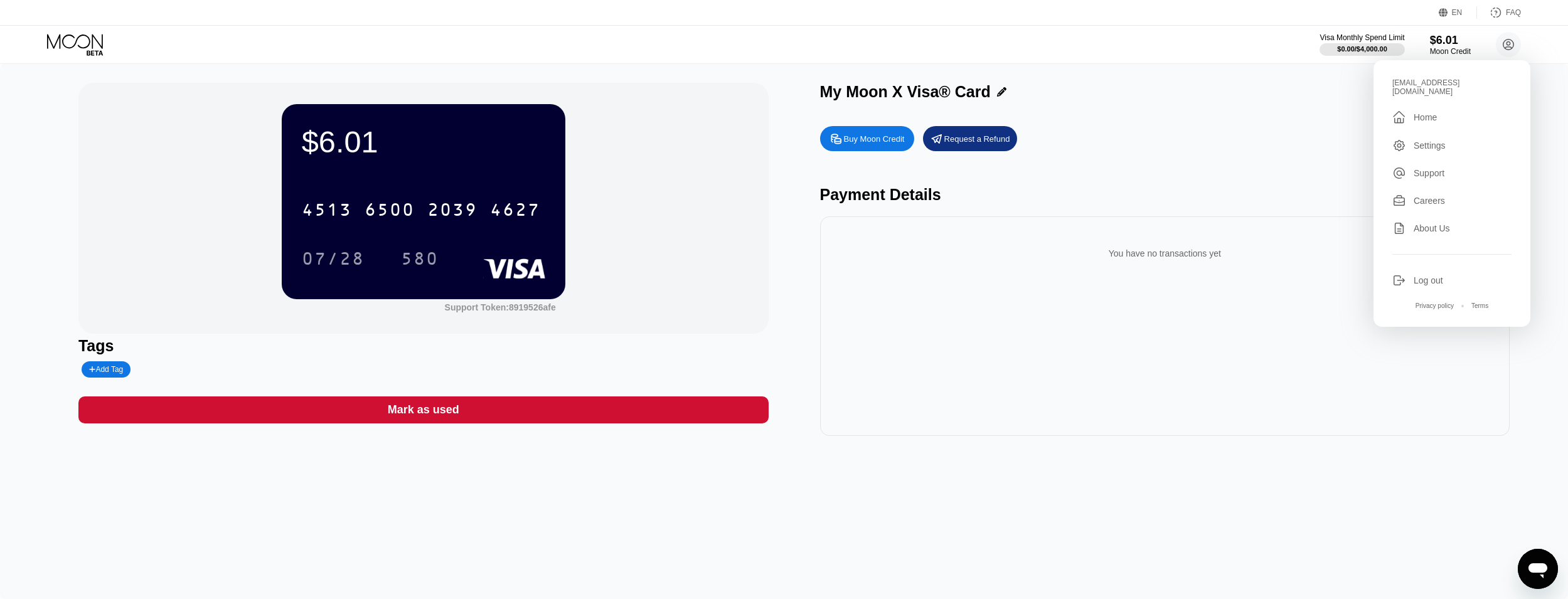
click at [1437, 110] on div " Home" at bounding box center [1452, 117] width 120 height 15
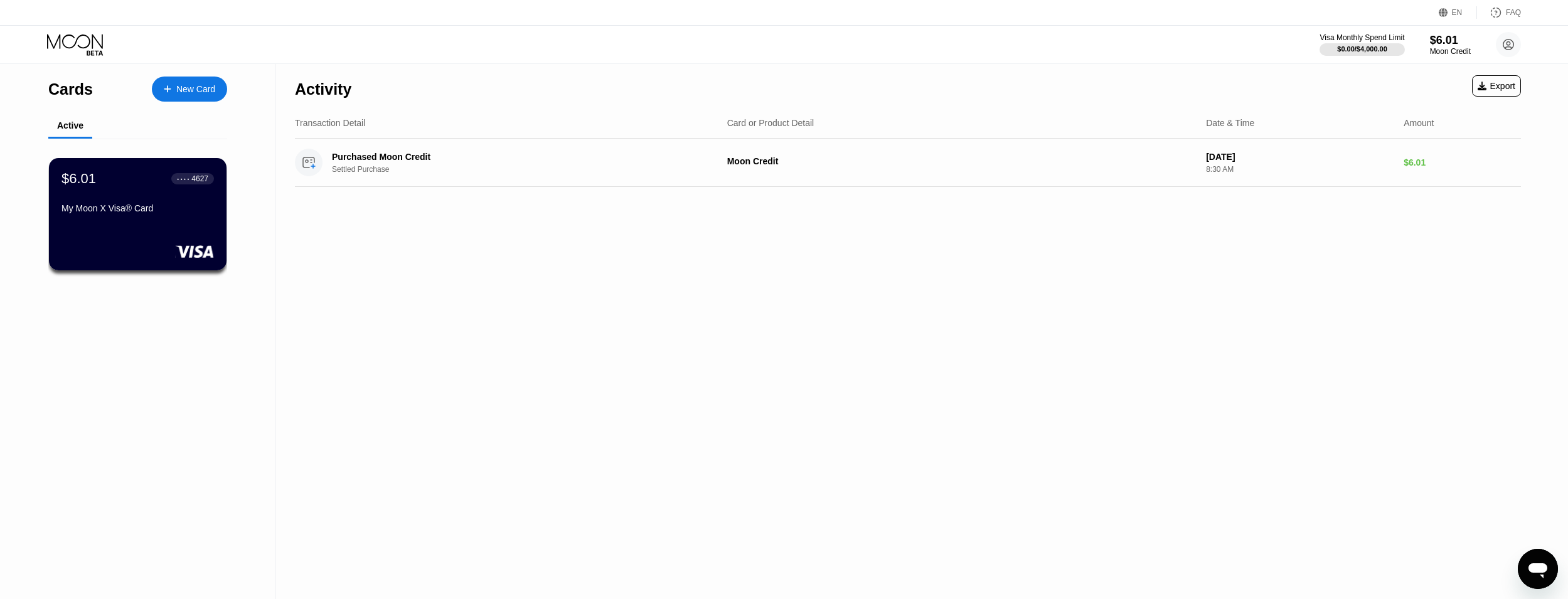
click at [169, 80] on div "New Card" at bounding box center [189, 89] width 75 height 25
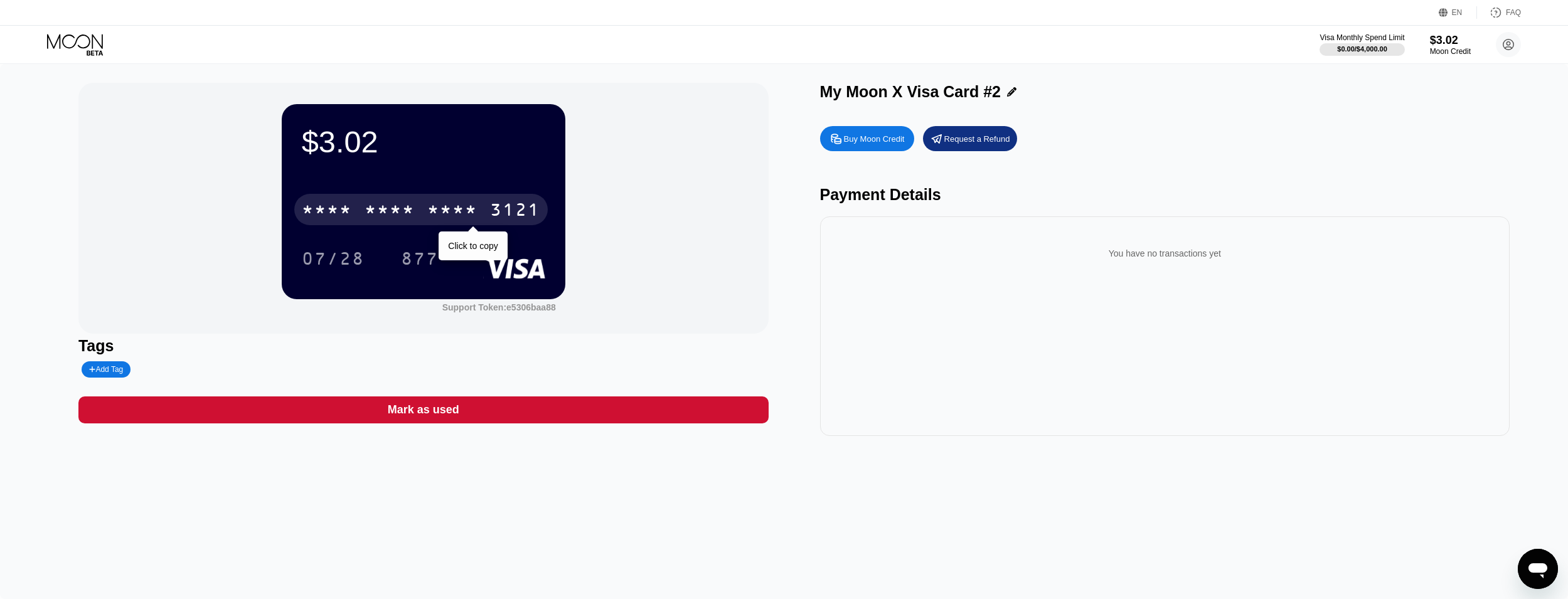
click at [530, 213] on div "3121" at bounding box center [515, 211] width 50 height 20
click at [464, 204] on div "2834" at bounding box center [452, 211] width 50 height 20
click at [464, 204] on div "* * * *" at bounding box center [452, 211] width 50 height 20
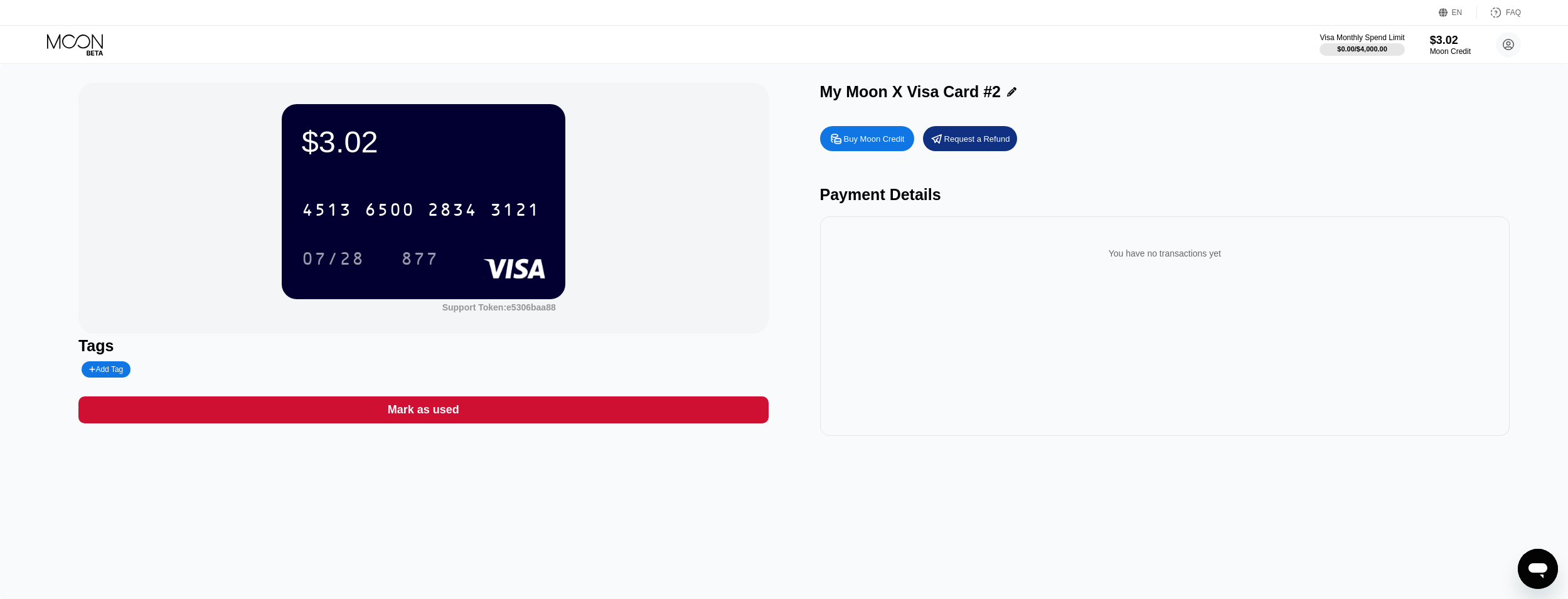
click at [346, 221] on div "4513" at bounding box center [327, 211] width 50 height 20
click at [485, 216] on div "* * * * * * * * * * * * 3121" at bounding box center [421, 210] width 253 height 31
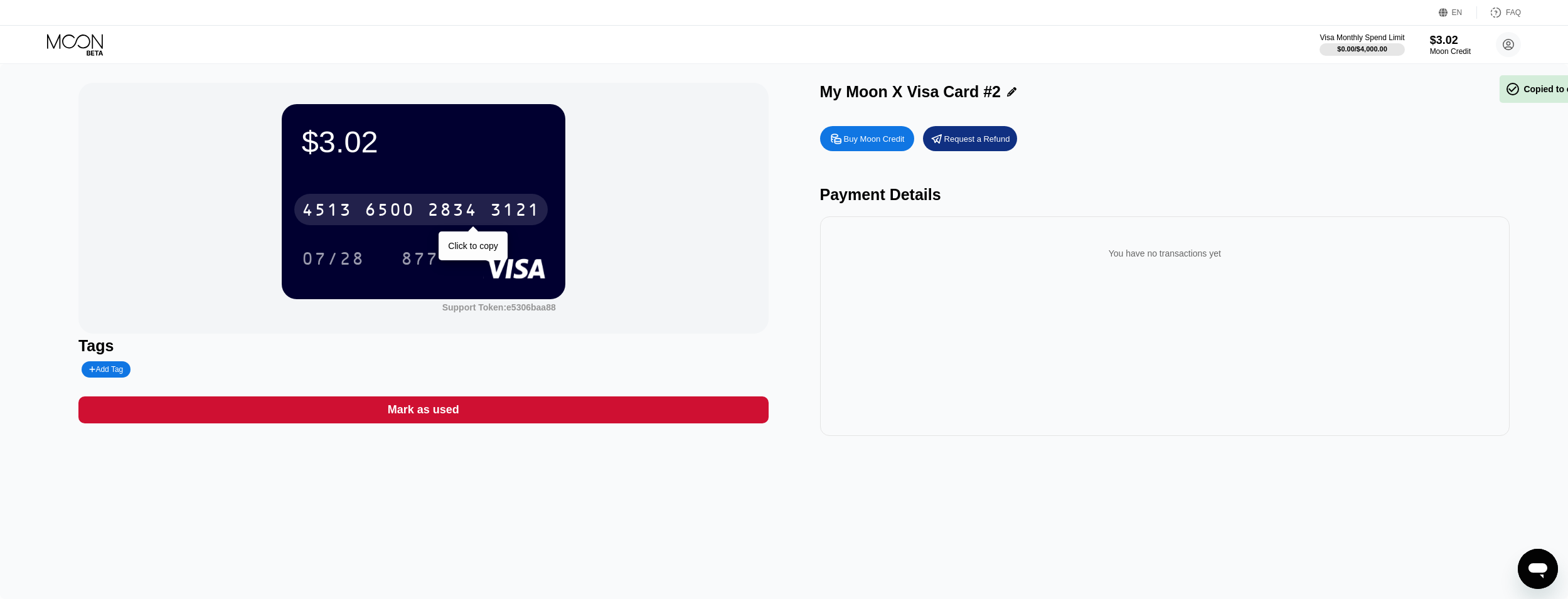
click at [485, 216] on div "[CREDIT_CARD_NUMBER]" at bounding box center [421, 210] width 253 height 31
click at [463, 204] on div "* * * *" at bounding box center [452, 211] width 50 height 20
click at [468, 216] on div "2834" at bounding box center [452, 211] width 50 height 20
click at [468, 216] on div "* * * *" at bounding box center [452, 211] width 50 height 20
click at [470, 214] on div "2834" at bounding box center [452, 211] width 50 height 20
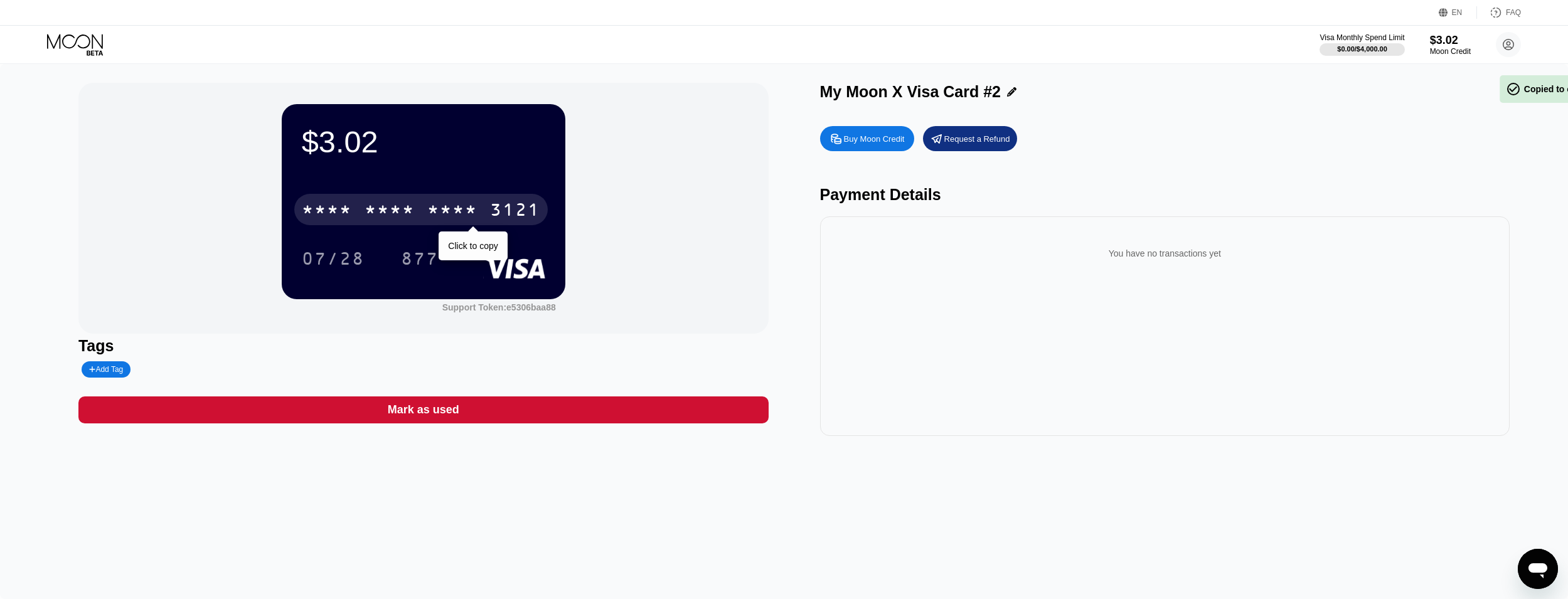
click at [470, 214] on div "* * * *" at bounding box center [452, 211] width 50 height 20
click at [418, 221] on div "4513 6500 2834 3121" at bounding box center [421, 210] width 253 height 31
click at [418, 221] on div "* * * * * * * * * * * * 3121" at bounding box center [421, 210] width 253 height 31
click at [445, 225] on div "4513 6500 2834 3121" at bounding box center [421, 210] width 253 height 31
click at [445, 220] on div "* * * *" at bounding box center [452, 211] width 50 height 20
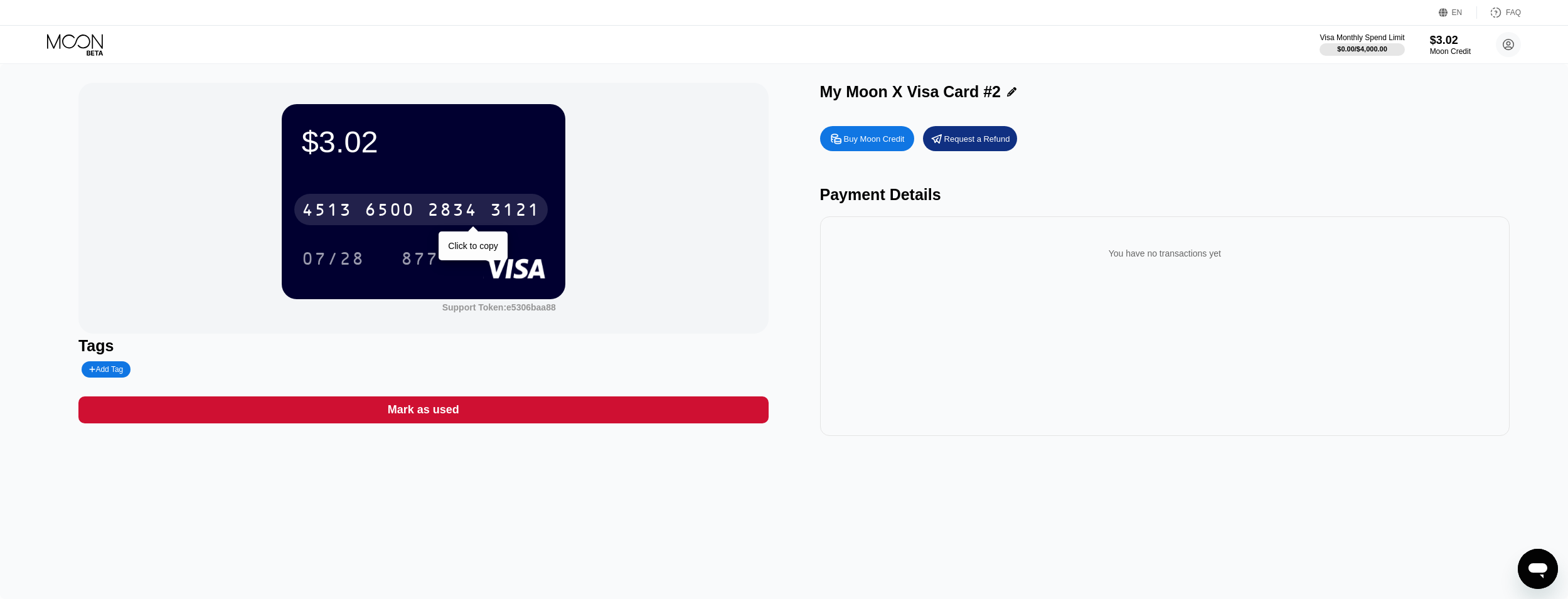
click at [456, 218] on div "2834" at bounding box center [452, 211] width 50 height 20
click at [456, 218] on div "* * * *" at bounding box center [452, 211] width 50 height 20
click at [418, 223] on div "4513 6500 2834 3121" at bounding box center [421, 210] width 253 height 31
click at [418, 223] on div "* * * * * * * * * * * * 3121" at bounding box center [421, 210] width 253 height 31
click at [471, 219] on div "2834" at bounding box center [452, 211] width 50 height 20
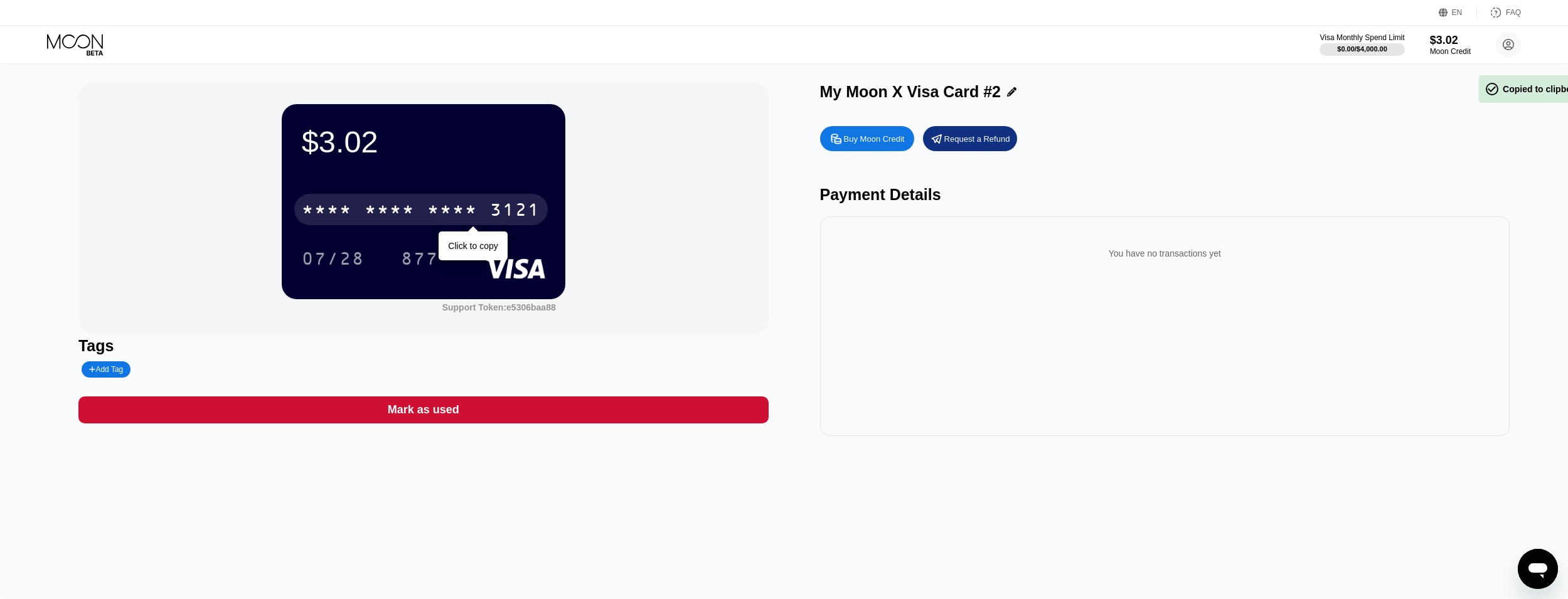
click at [471, 219] on div "* * * *" at bounding box center [452, 211] width 50 height 20
click at [413, 213] on div "6500" at bounding box center [389, 211] width 50 height 20
click at [413, 213] on div "* * * *" at bounding box center [389, 211] width 50 height 20
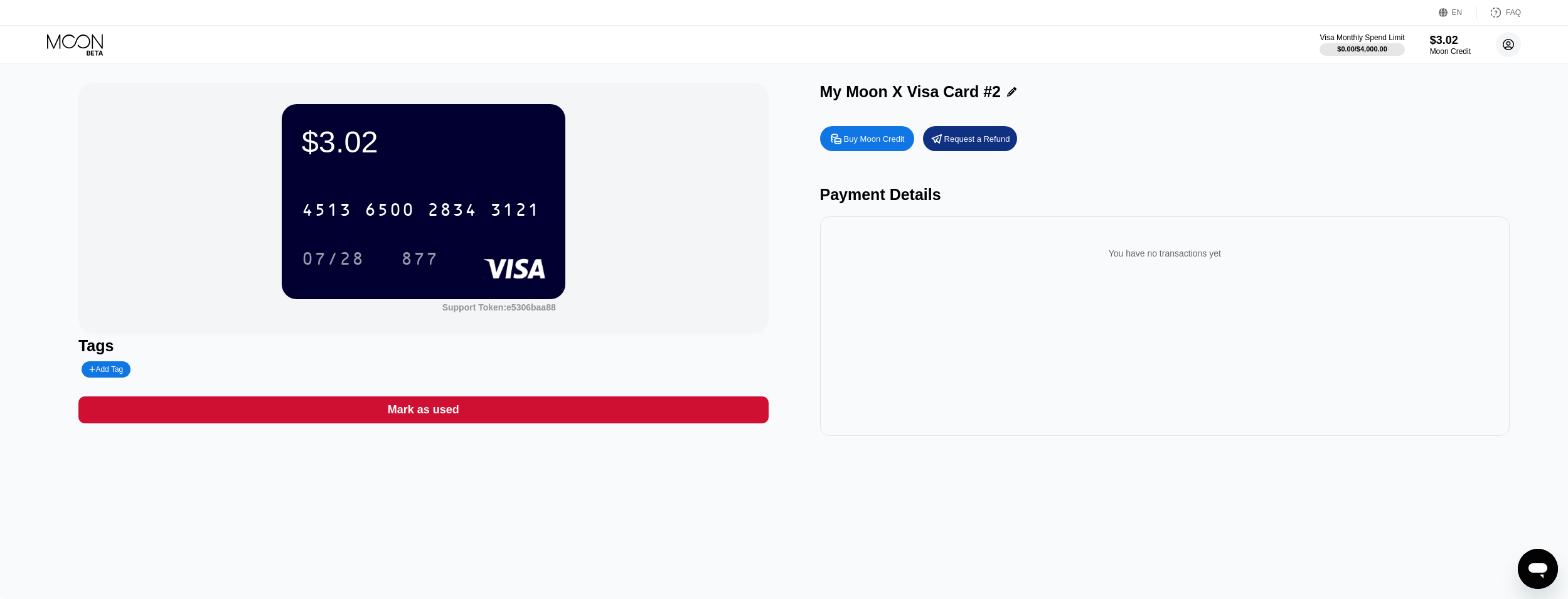
click at [1507, 37] on circle at bounding box center [1508, 44] width 25 height 25
click at [1444, 110] on div " Home" at bounding box center [1452, 117] width 120 height 15
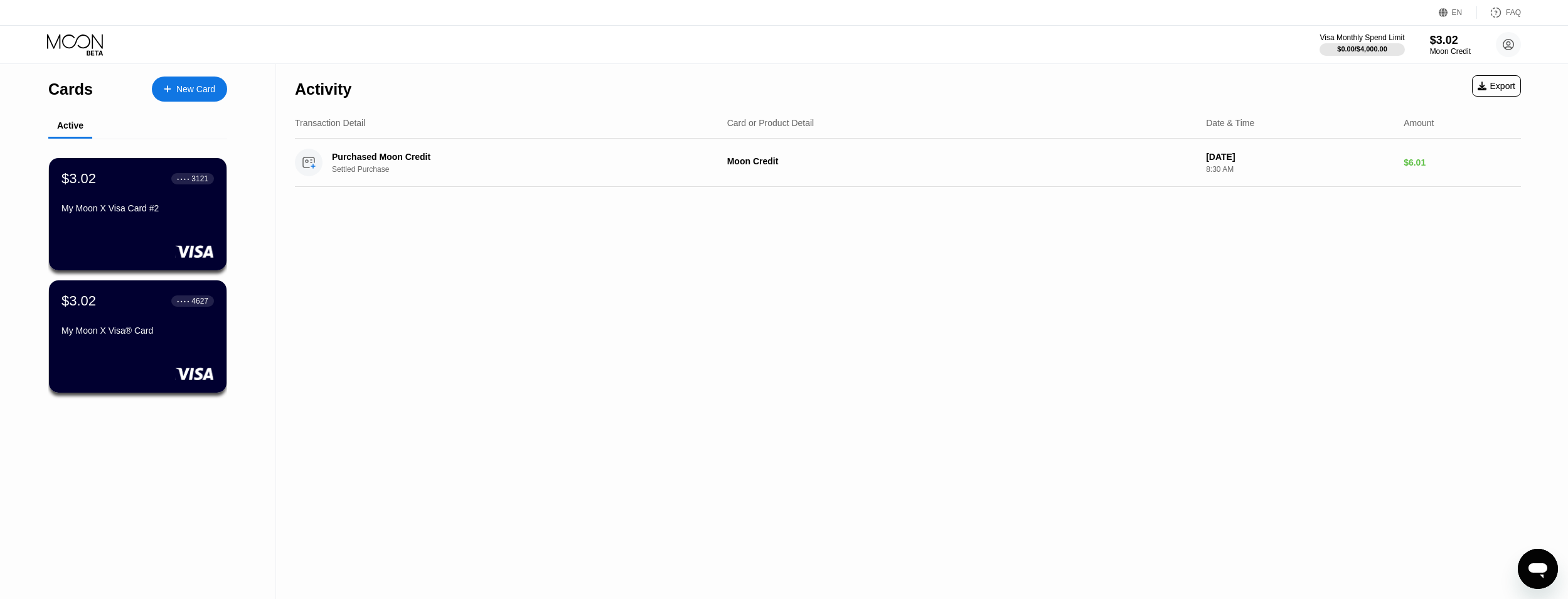
click at [202, 80] on div "New Card" at bounding box center [189, 89] width 75 height 25
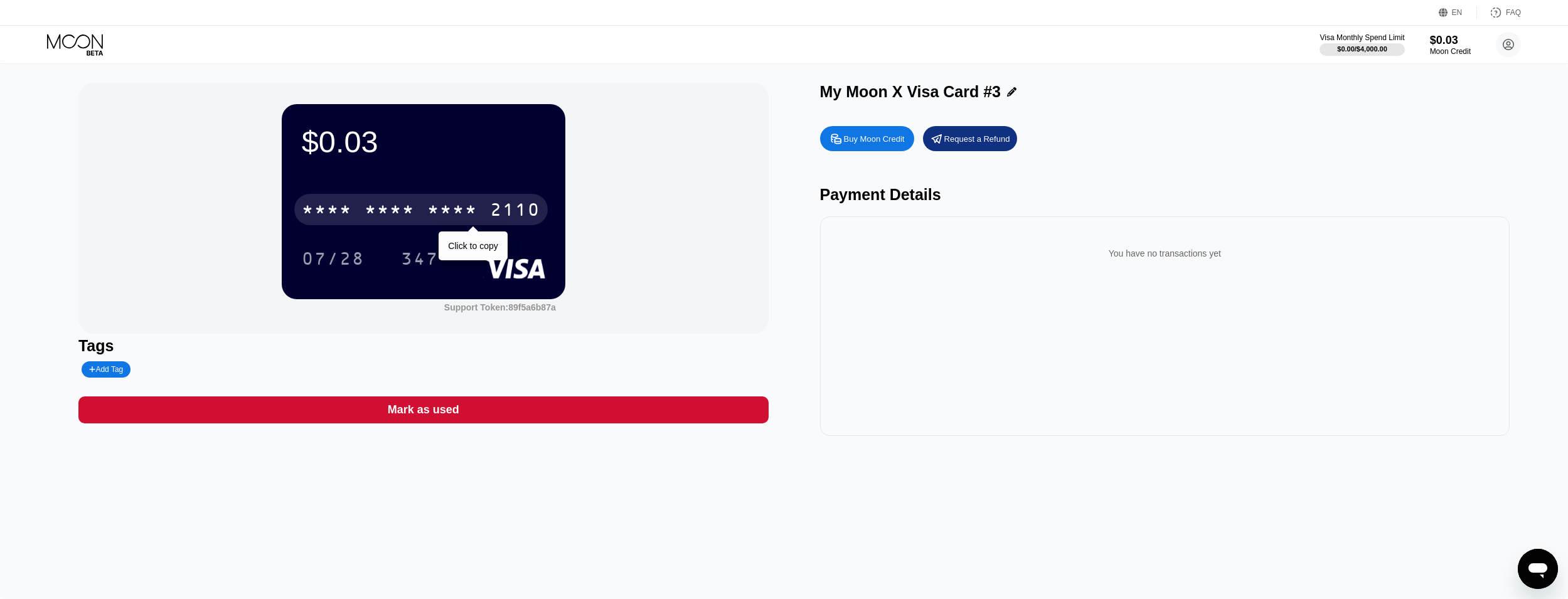
click at [497, 220] on div "2110" at bounding box center [515, 211] width 50 height 20
click at [497, 215] on div "2110" at bounding box center [515, 211] width 50 height 20
click at [498, 215] on div "2110" at bounding box center [515, 211] width 50 height 20
click at [432, 208] on div "2227" at bounding box center [452, 211] width 50 height 20
click at [432, 208] on div "* * * *" at bounding box center [452, 211] width 50 height 20
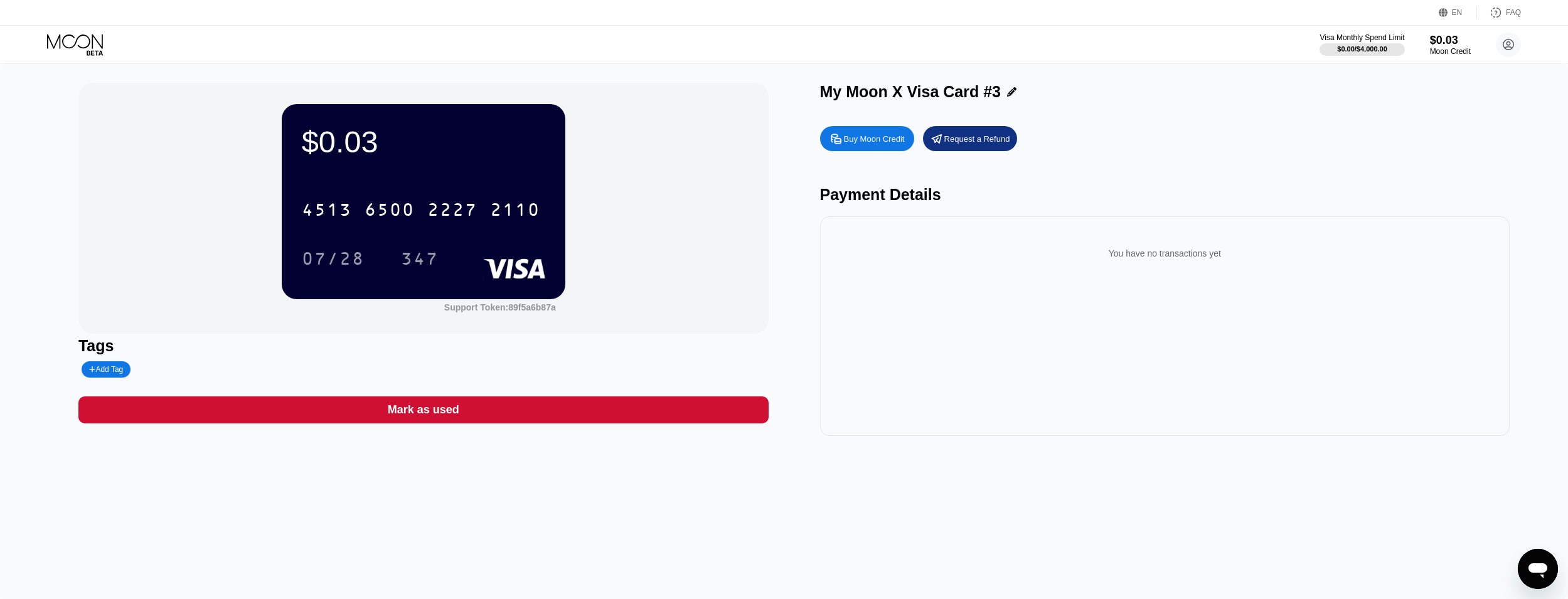
click at [366, 206] on div "6500" at bounding box center [389, 211] width 50 height 20
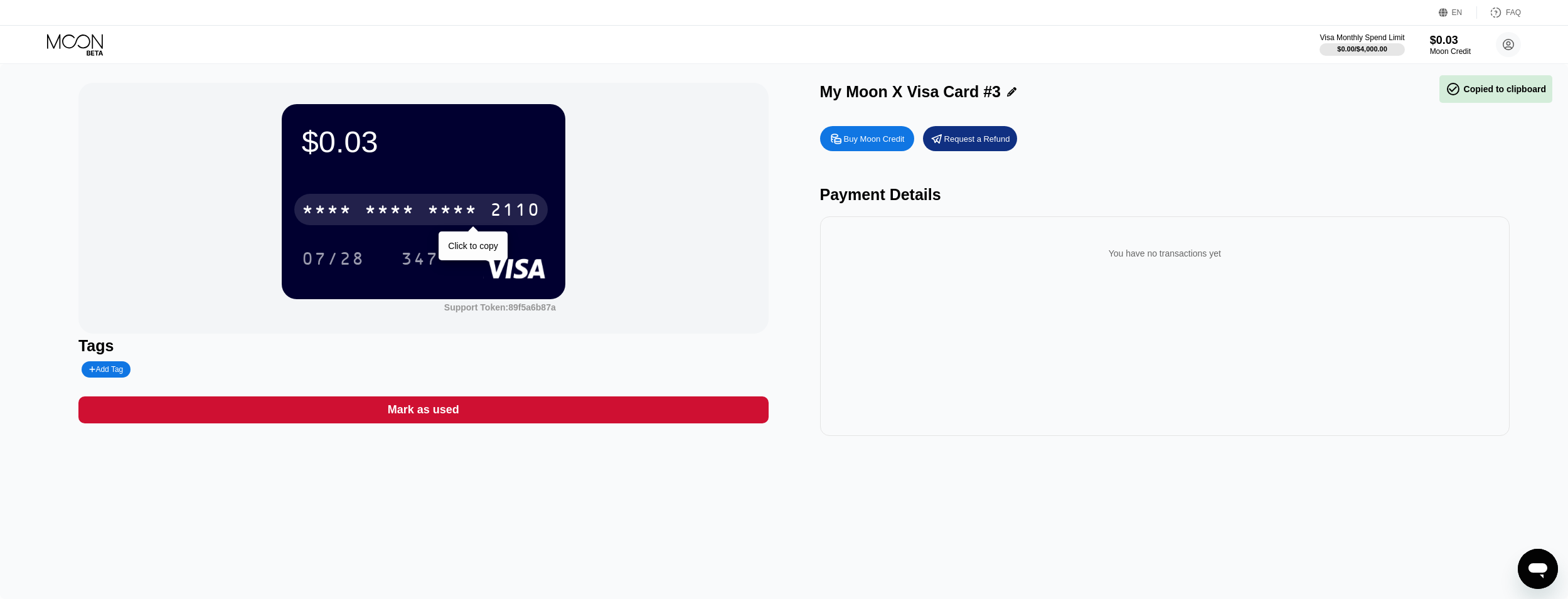
click at [372, 217] on div "* * * *" at bounding box center [389, 211] width 50 height 20
